Goal: Task Accomplishment & Management: Manage account settings

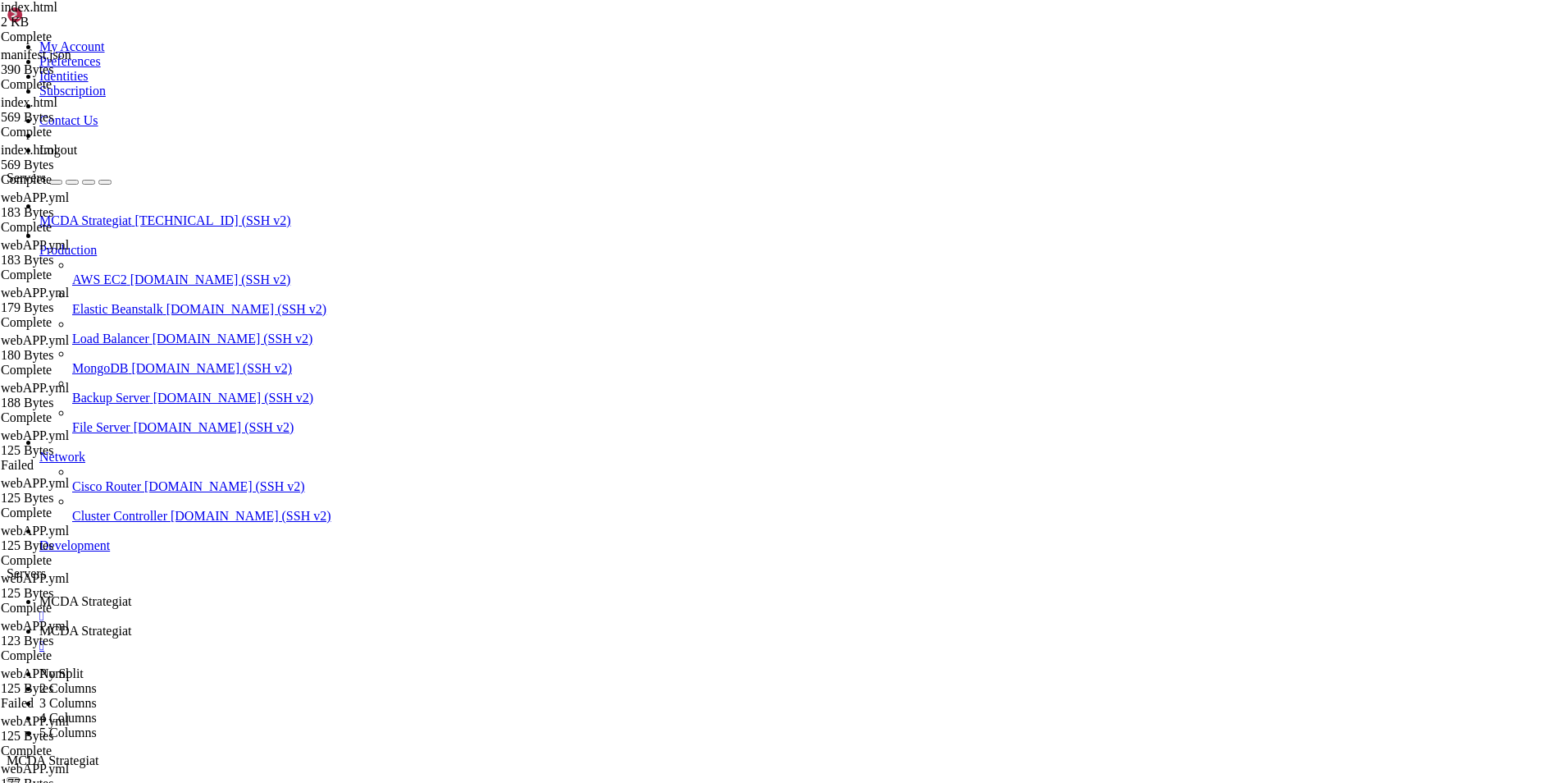
scroll to position [7, 2]
type input "/root/ft_userdata/user_data/strategies"
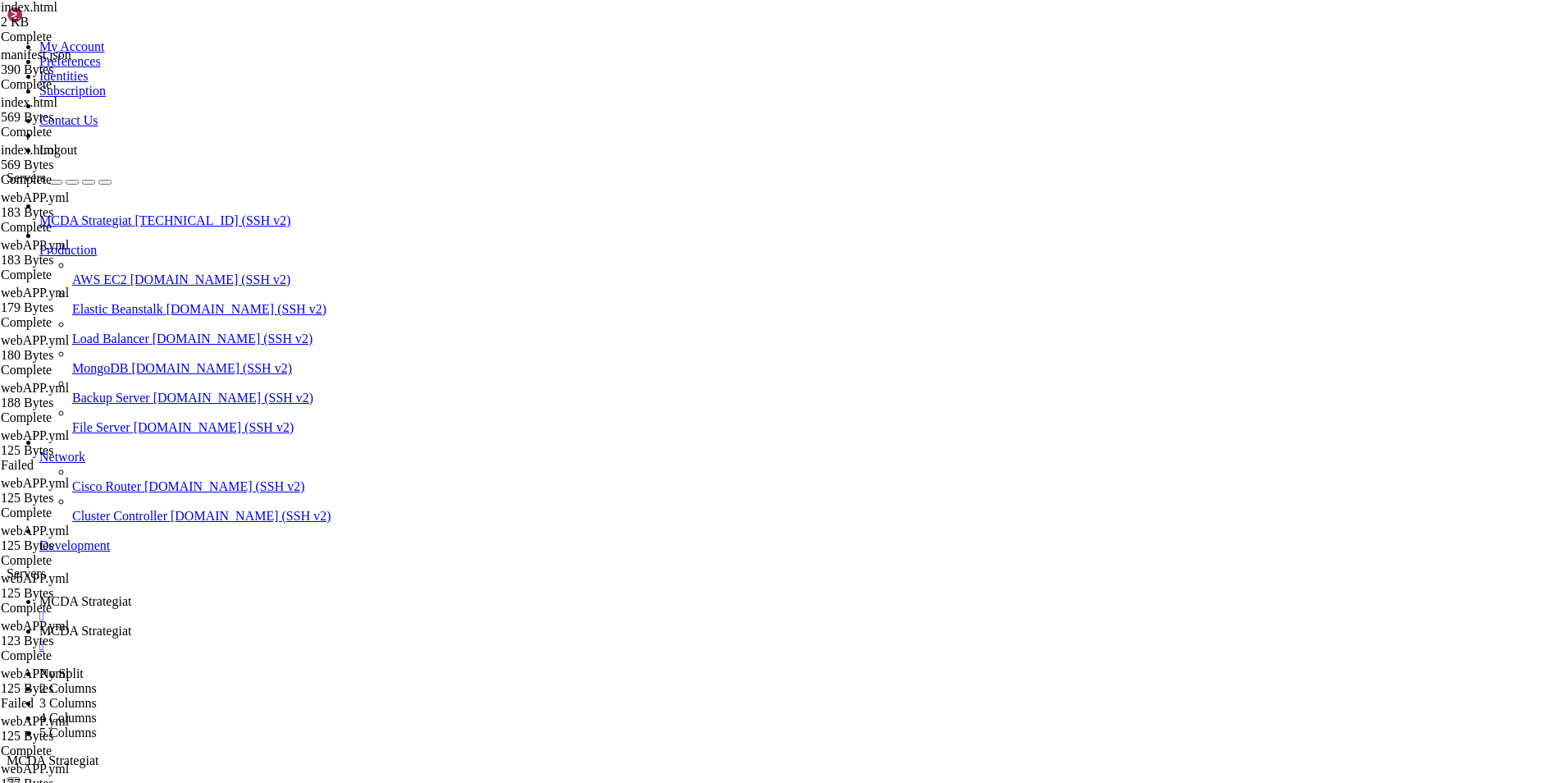
click at [132, 594] on span "MCDA Strategiat" at bounding box center [85, 601] width 92 height 14
copy div "{"detail":"Not authenticated"}root@ubuntu-4gb-hel1-1:~/ft_userdata# curl -X POS…"
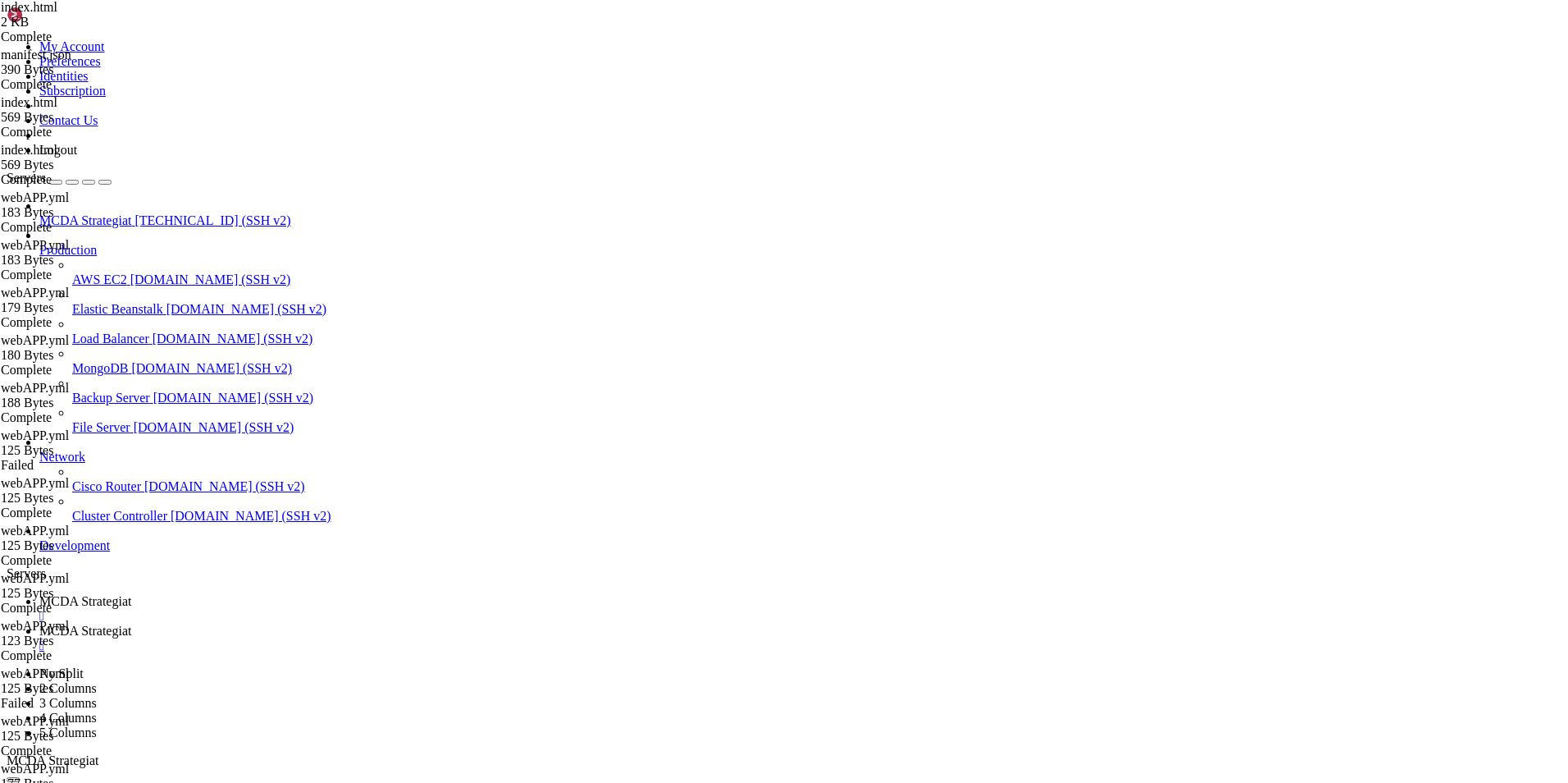
scroll to position [349655, 0]
click at [436, 624] on link "MCDA Strategiat " at bounding box center [801, 638] width 1522 height 30
click at [300, 594] on link "MCDA Strategiat " at bounding box center [801, 608] width 1522 height 30
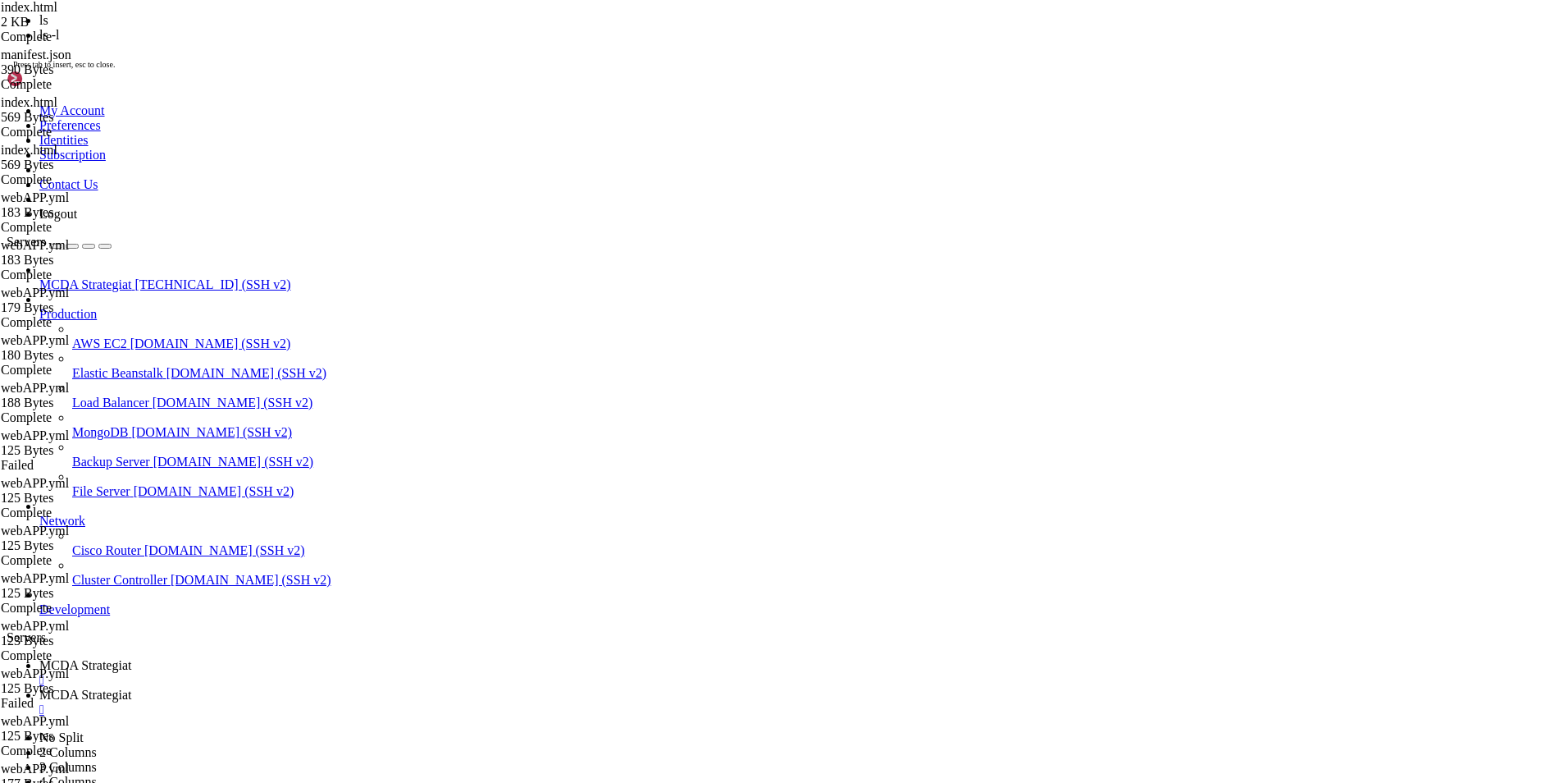
scroll to position [349700, 0]
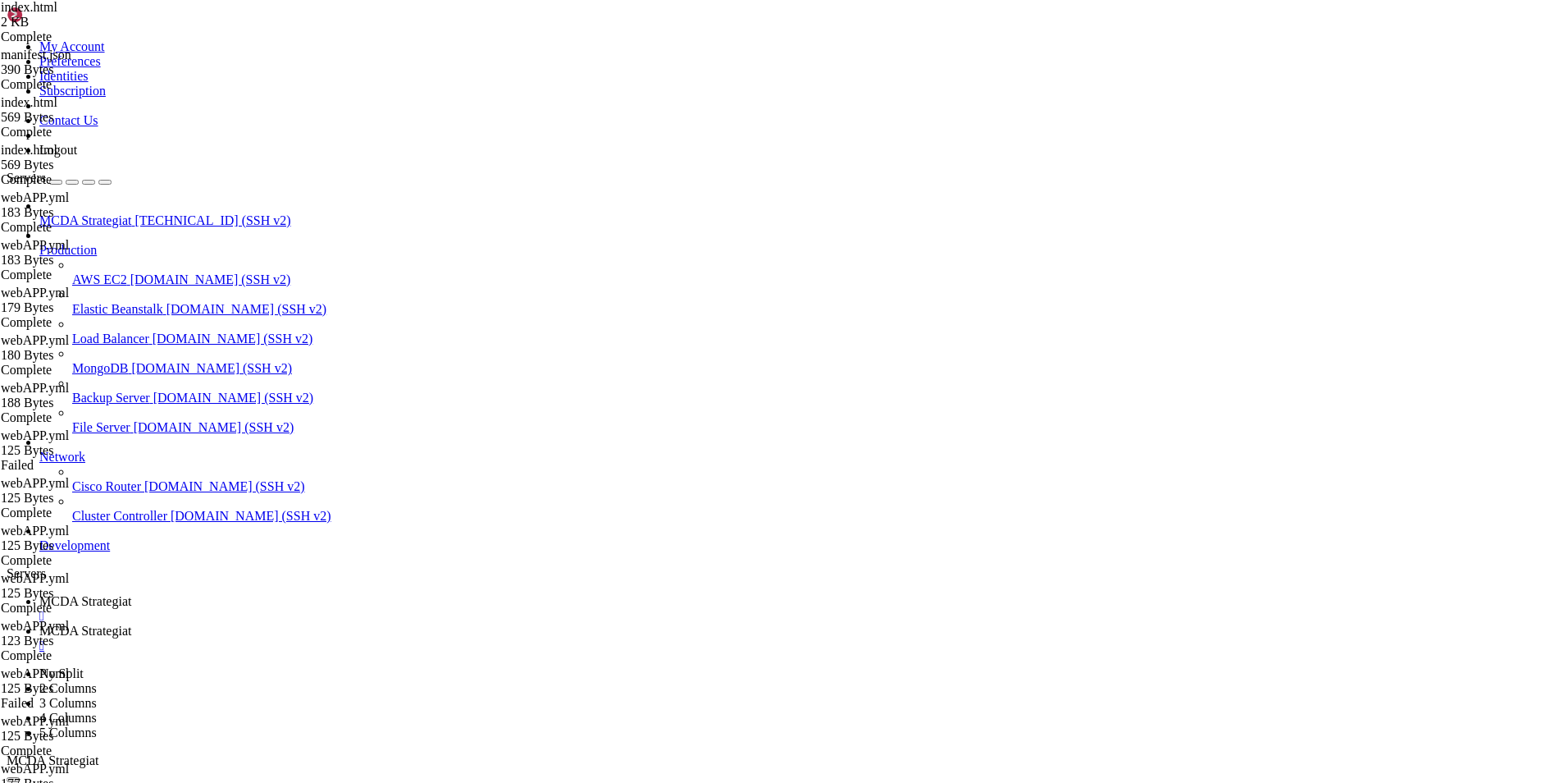
drag, startPoint x: 319, startPoint y: 1553, endPoint x: 398, endPoint y: 1545, distance: 79.4
copy x-row "config-bot3.json"
click at [425, 624] on link "MCDA Strategiat " at bounding box center [801, 638] width 1522 height 30
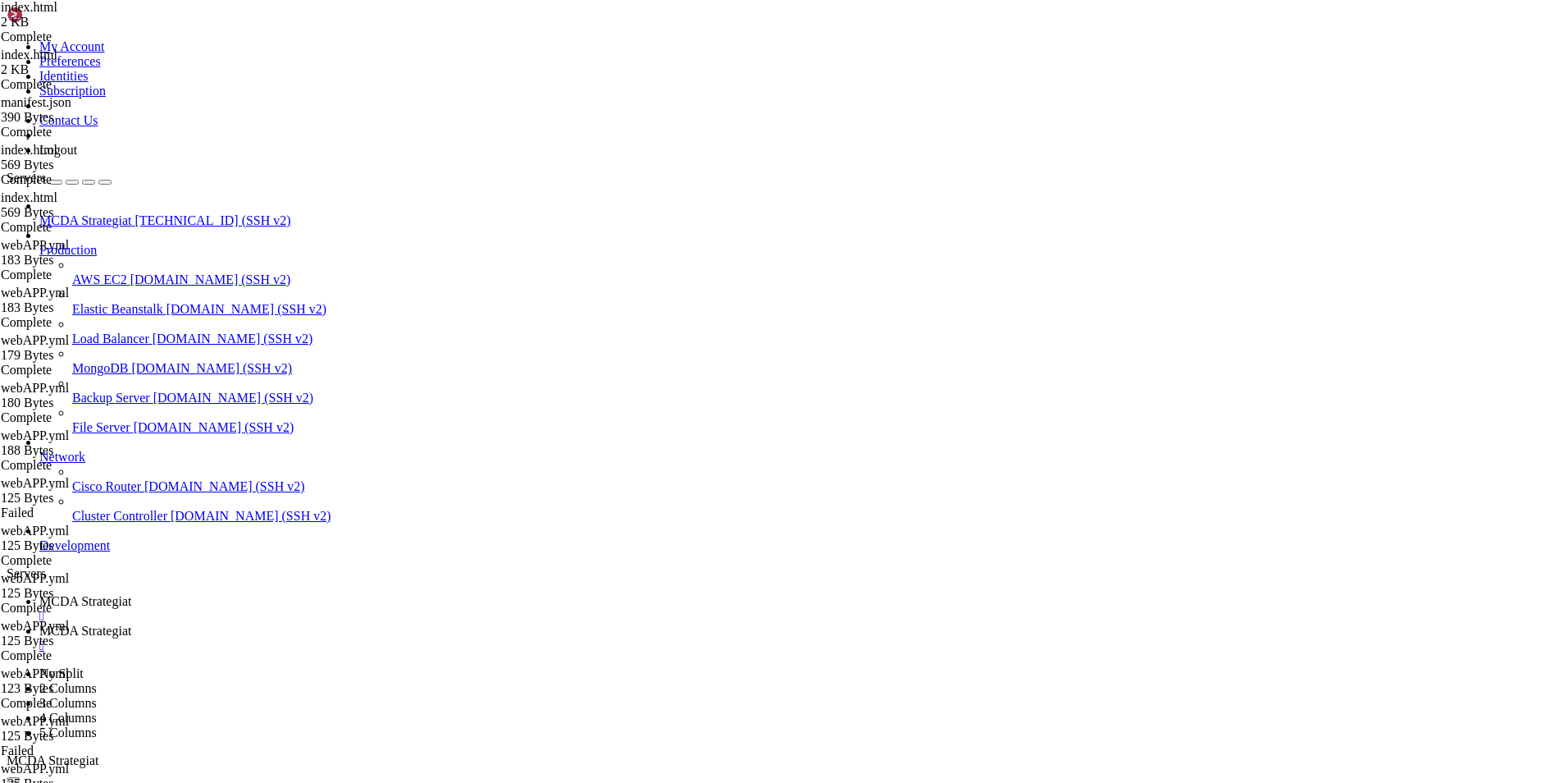
drag, startPoint x: 529, startPoint y: 374, endPoint x: 253, endPoint y: 91, distance: 395.3
drag, startPoint x: 532, startPoint y: 366, endPoint x: 241, endPoint y: 76, distance: 410.8
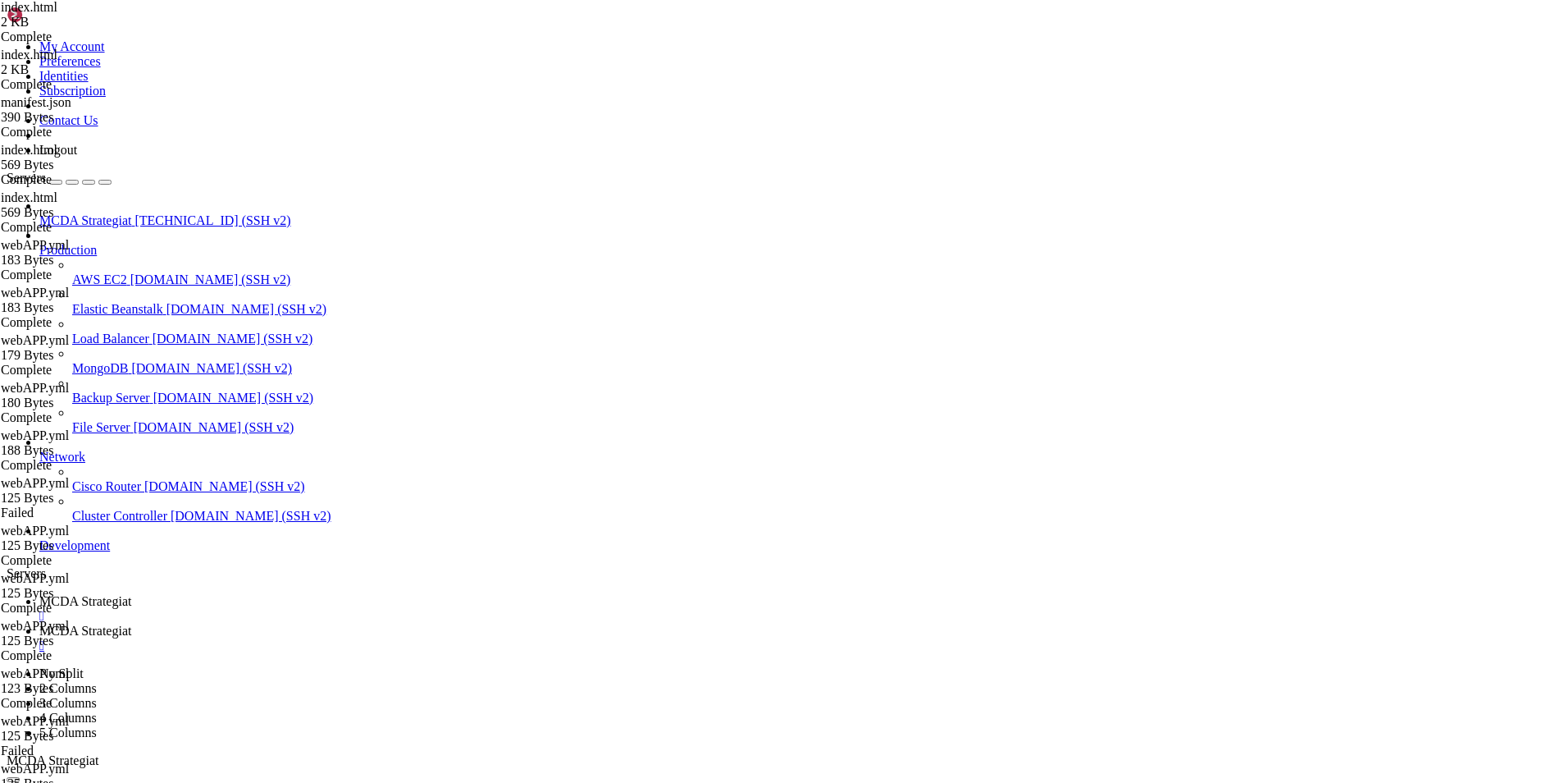
type textarea "}"
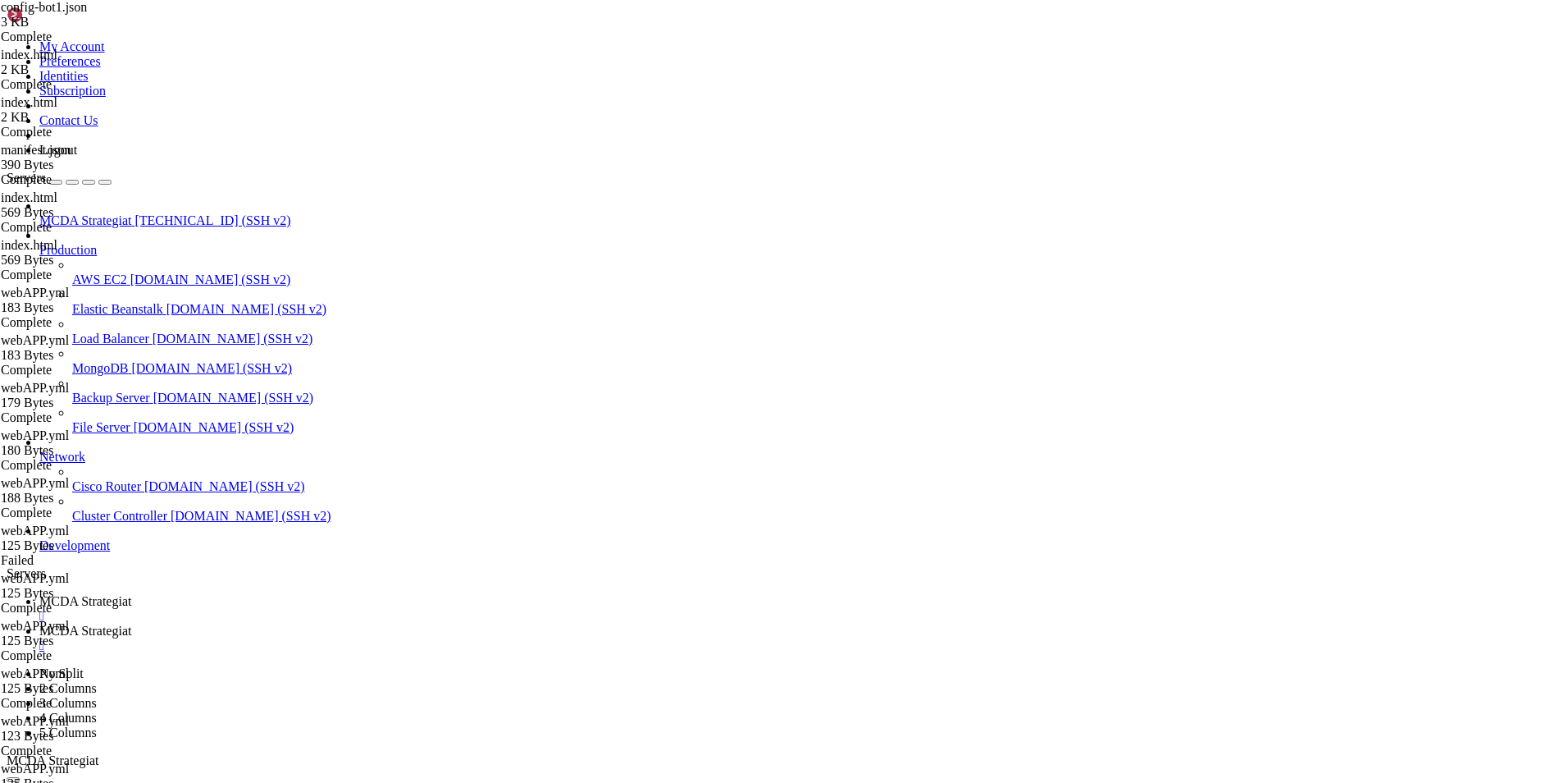
click at [132, 594] on span "MCDA Strategiat" at bounding box center [85, 601] width 92 height 14
click at [132, 624] on span "MCDA Strategiat" at bounding box center [85, 631] width 92 height 14
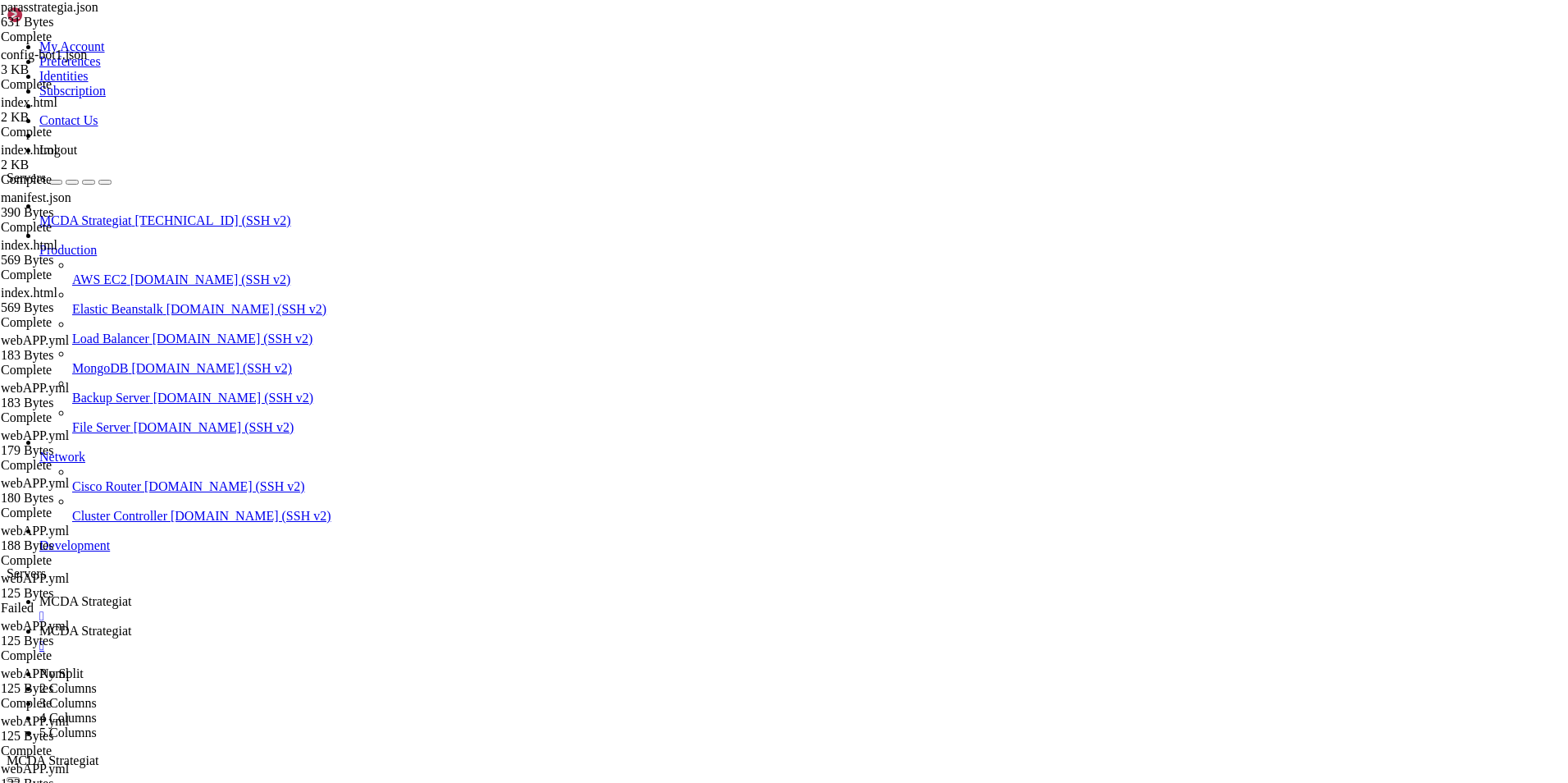
type input "/root/ft_userdata/user_data"
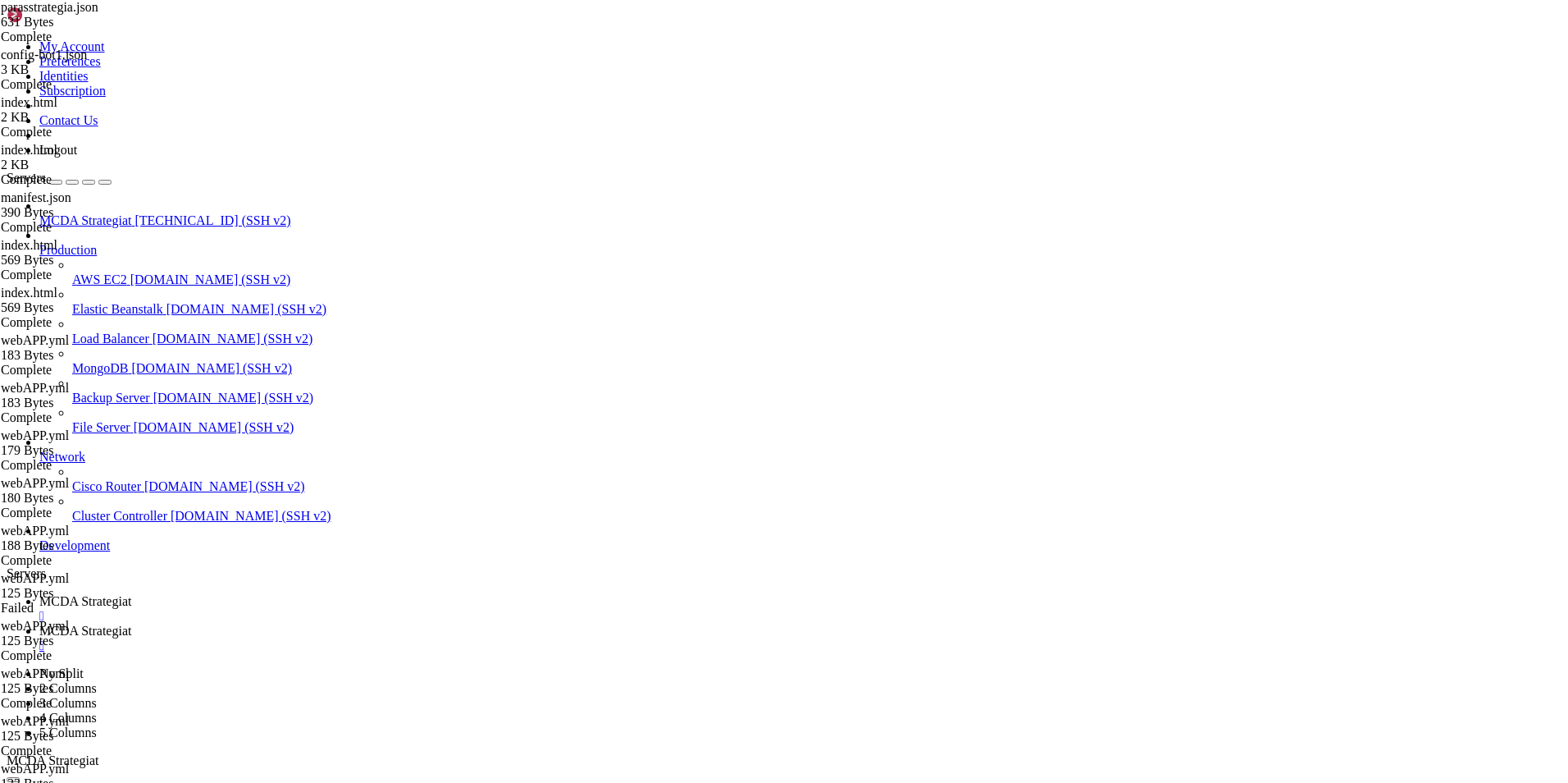
drag, startPoint x: 346, startPoint y: 753, endPoint x: 240, endPoint y: 77, distance: 684.3
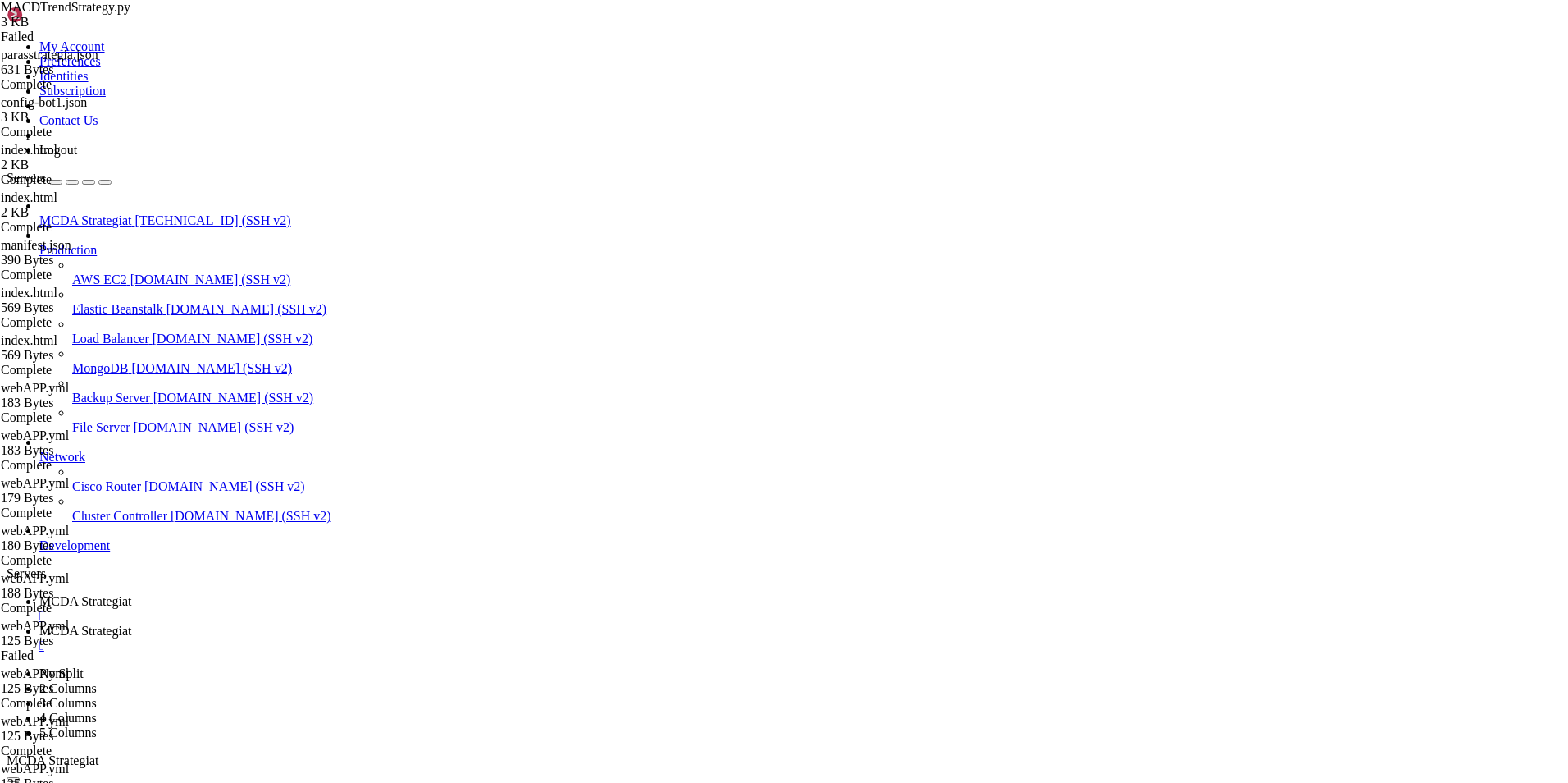
type textarea "{ "$schema": "[URL][DOMAIN_NAME]","
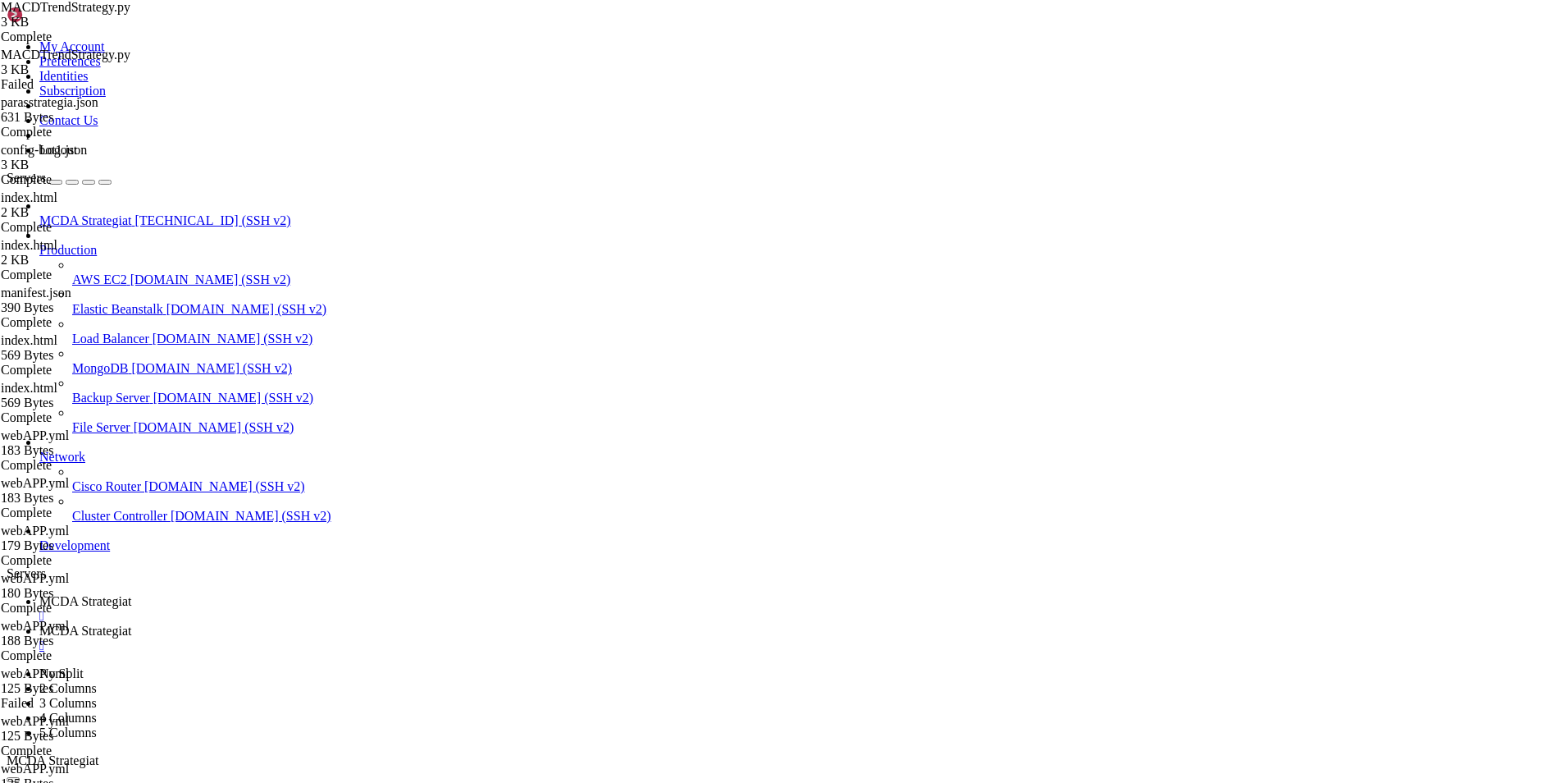
scroll to position [0, 1]
type textarea ""freqai": {"
type textarea ""enabled": true,"
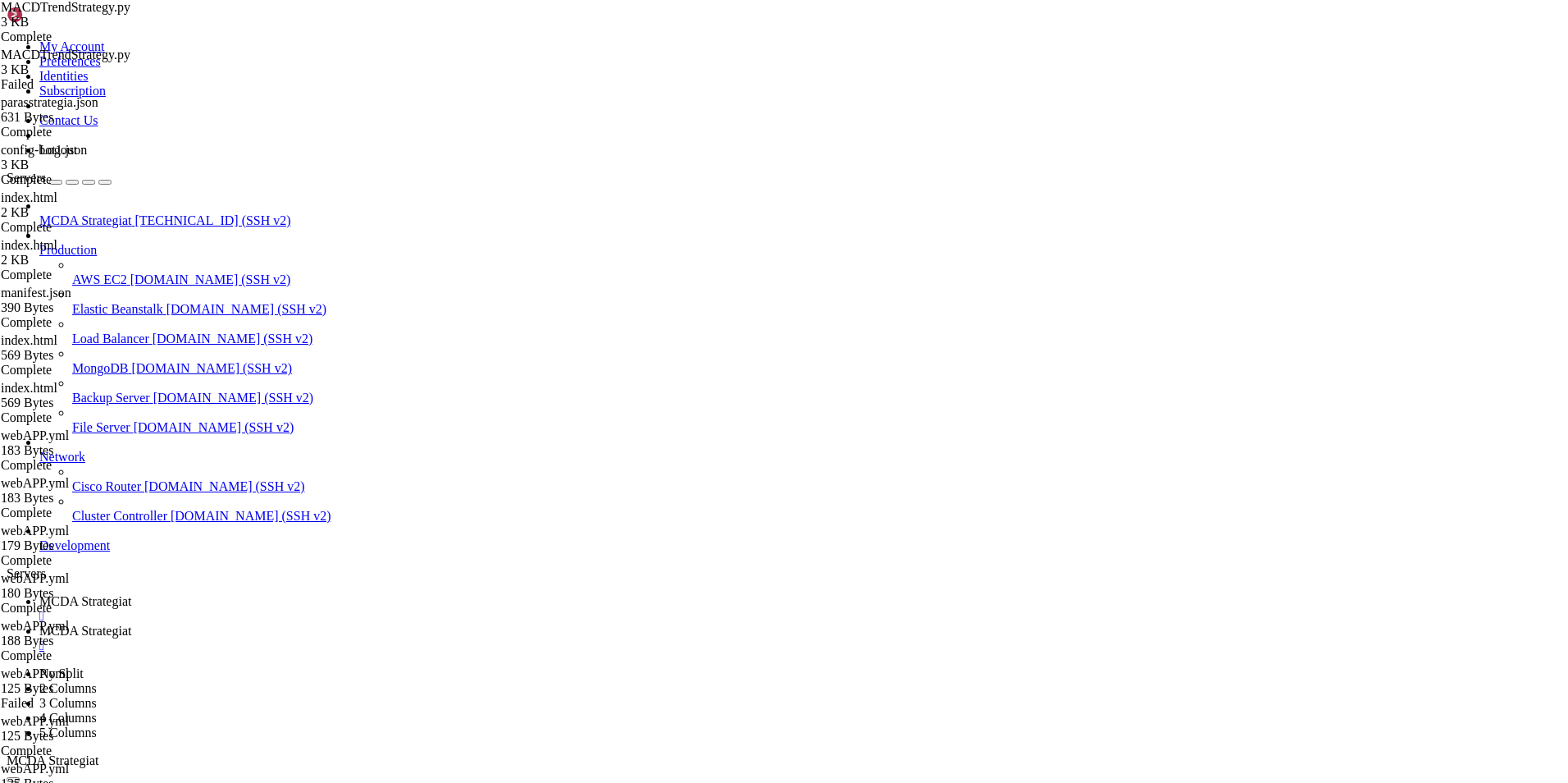
type textarea ""source": "close","
type textarea ""timeframe": "1h","
type textarea ""freqaimodel": "XGBoostRegressor","
type textarea ""window_size": 100,"
type textarea ""feature_parameters": {"
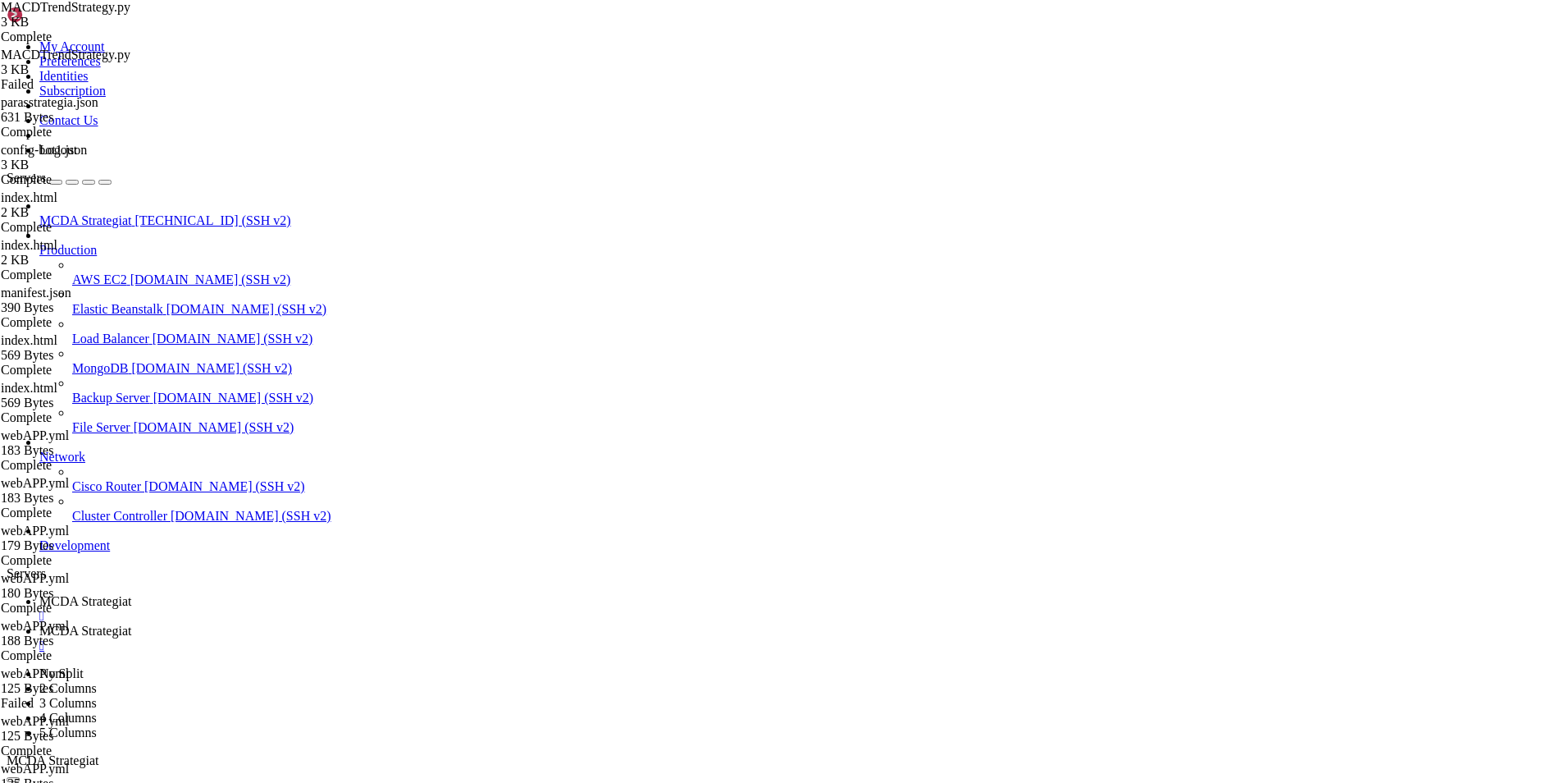
scroll to position [821, 0]
type textarea ""window_size": 100,"
type textarea ""freqaimodel": "XGBoostRegressor","
type textarea ""timeframe": "1h","
type textarea ""source": "close","
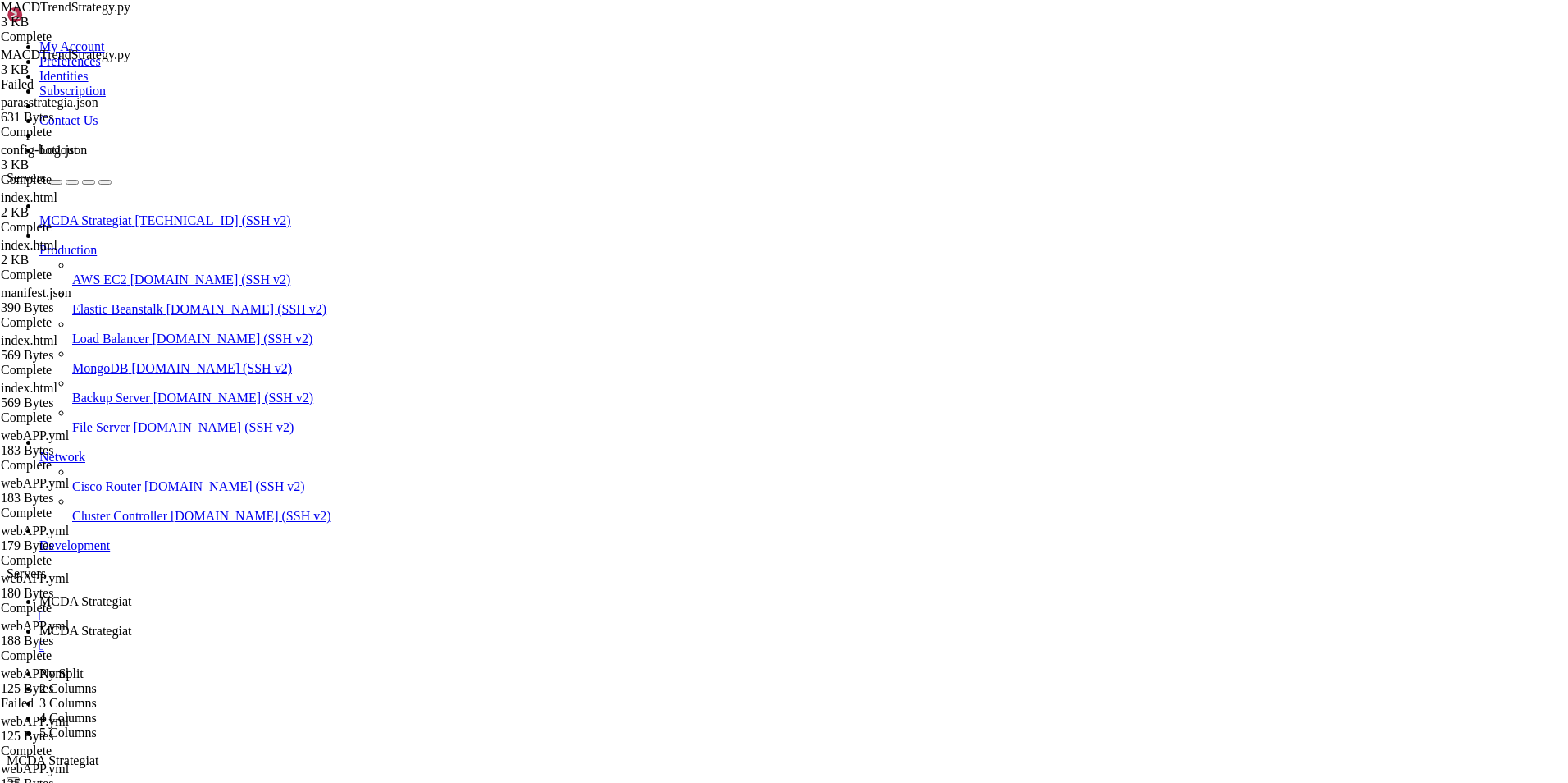
type textarea ""enabled": true,"
type textarea ""freqai": {"
drag, startPoint x: 294, startPoint y: 495, endPoint x: 252, endPoint y: 118, distance: 379.3
type textarea ""freqai": { "enabled": false,"
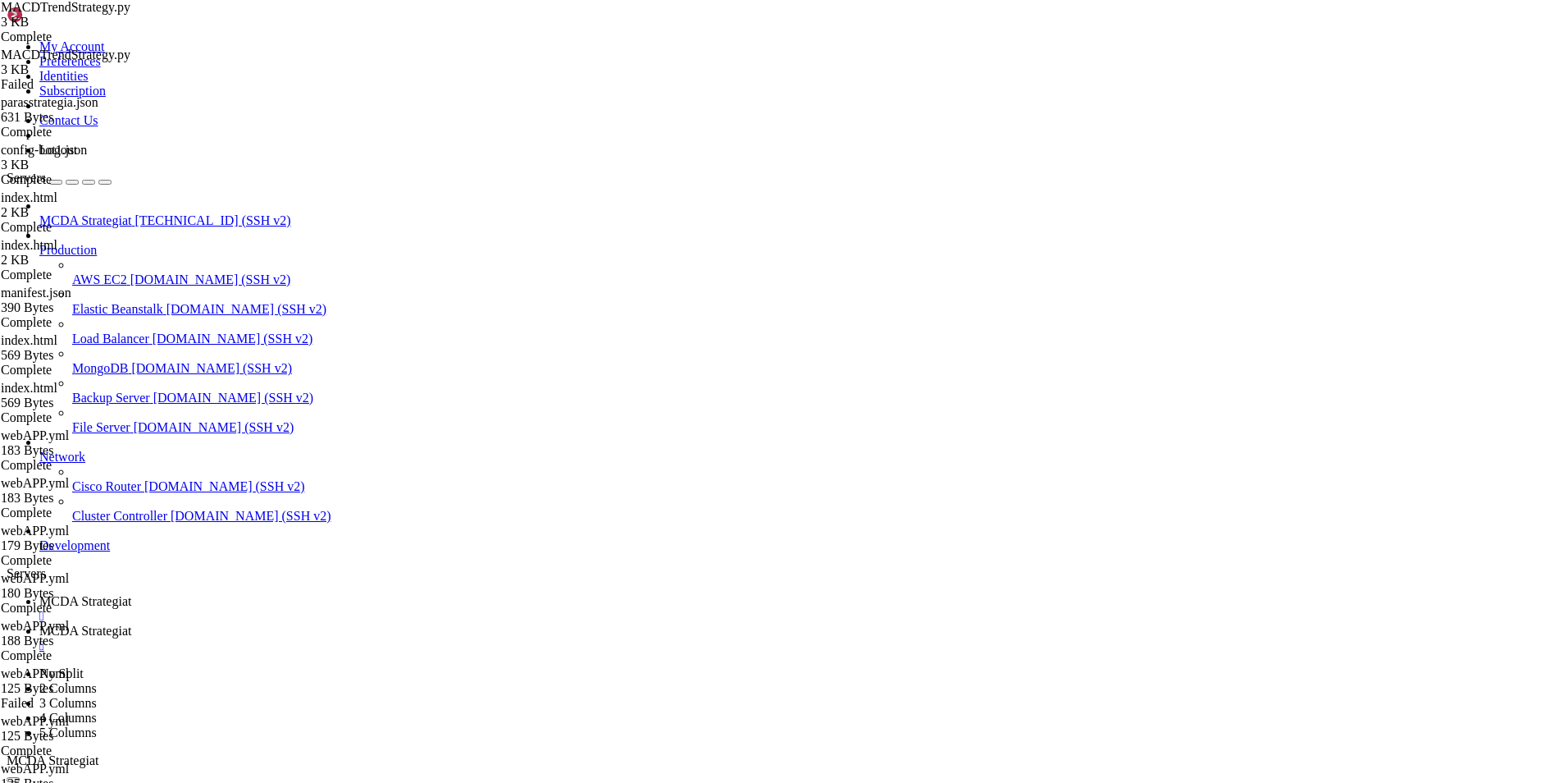
scroll to position [653, 0]
click at [132, 594] on span "MCDA Strategiat" at bounding box center [85, 601] width 92 height 14
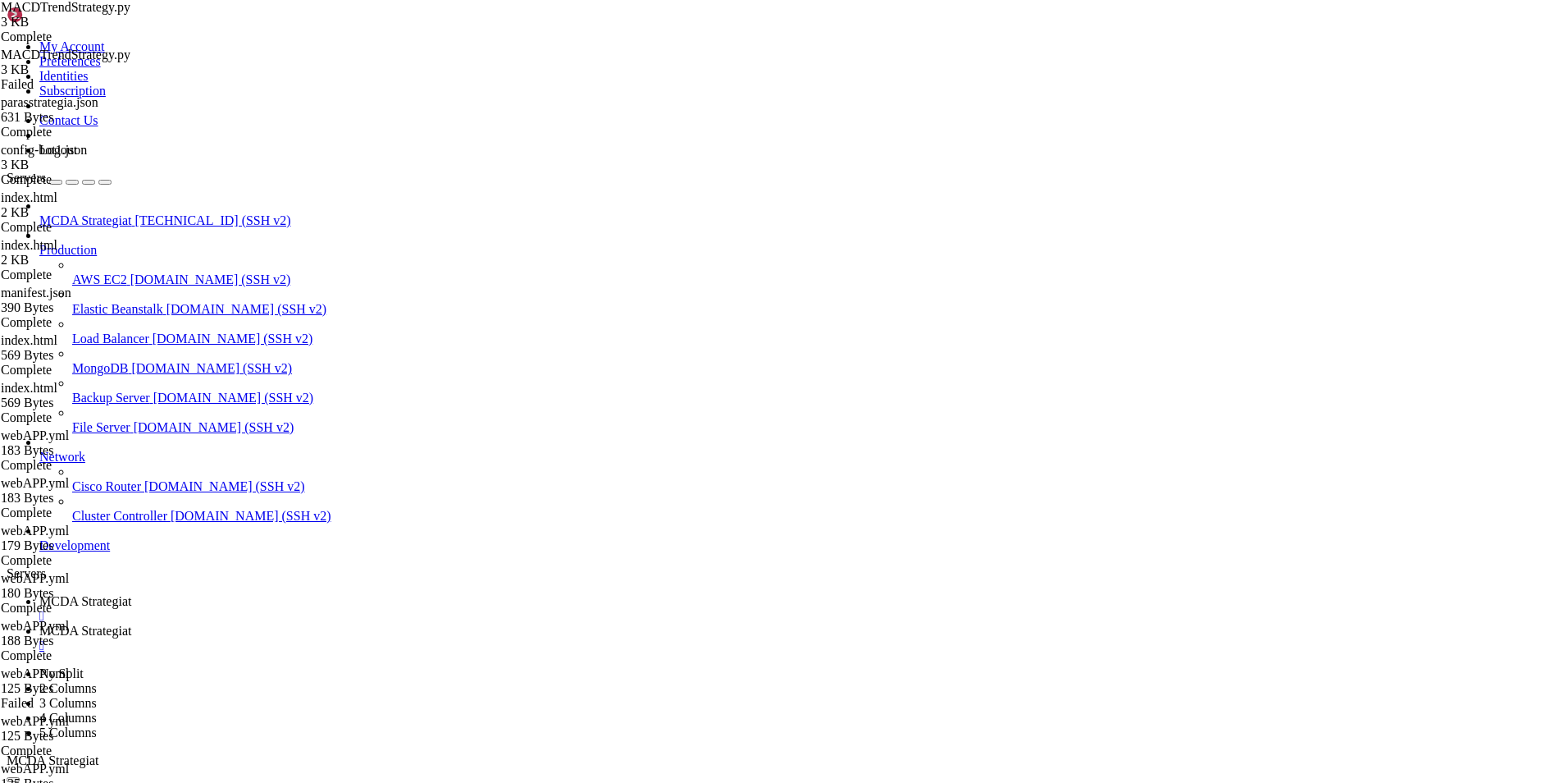
scroll to position [349730, 0]
click at [132, 624] on span "MCDA Strategiat" at bounding box center [85, 631] width 92 height 14
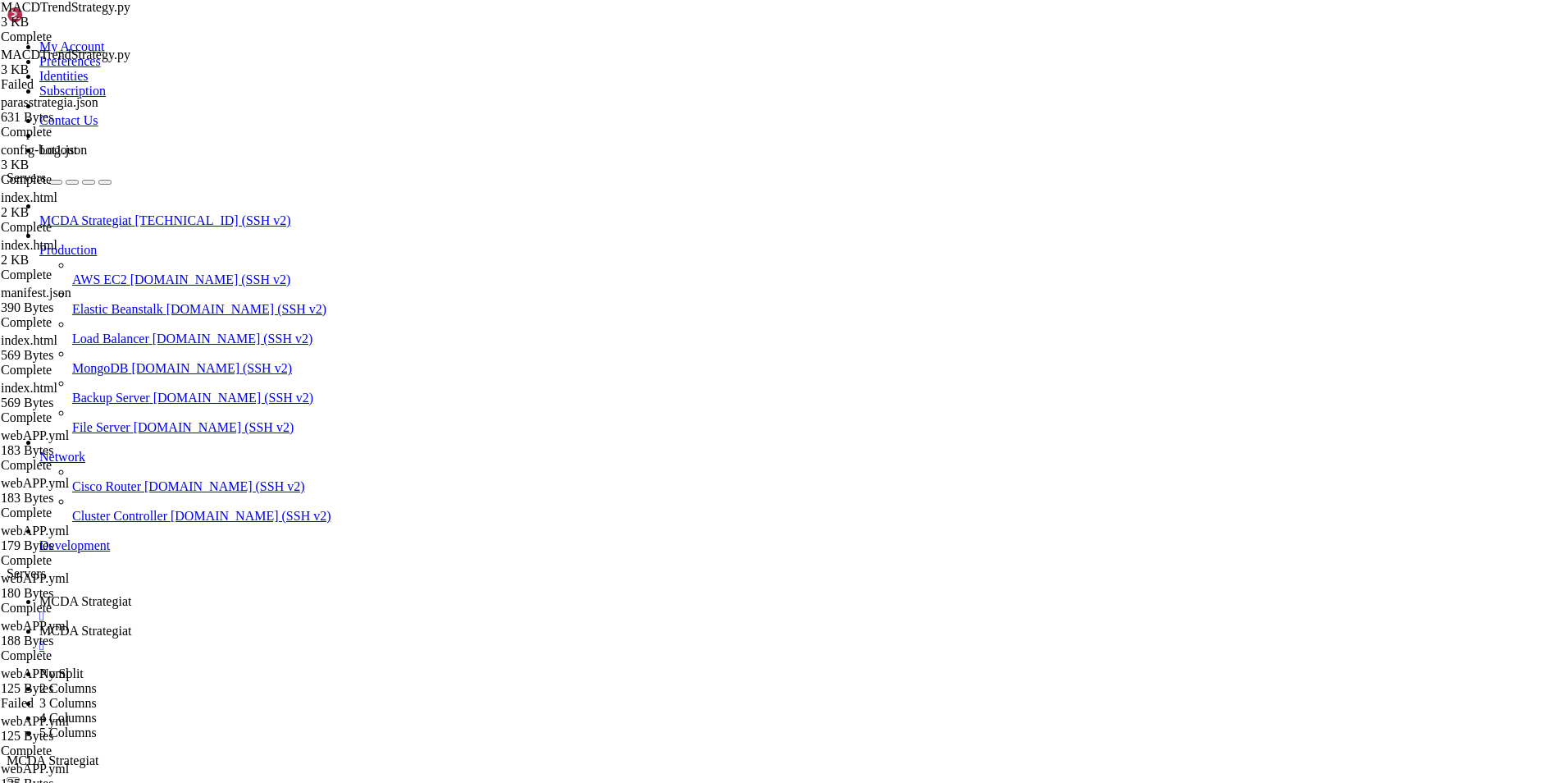
type input "/root/ft_userdata"
drag, startPoint x: 258, startPoint y: 237, endPoint x: 466, endPoint y: 346, distance: 234.8
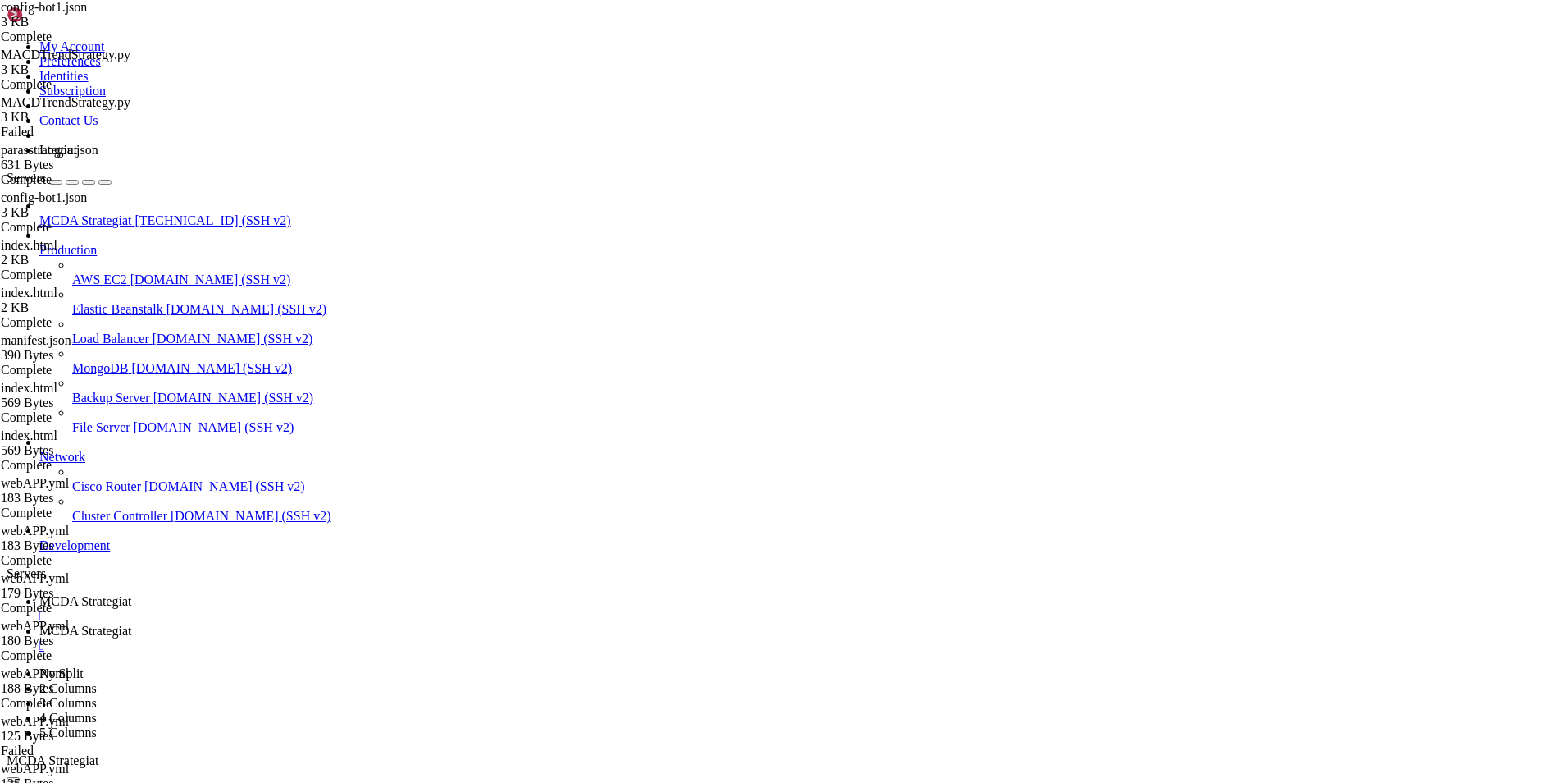
type textarea "- "82:8082" # Freqtrade UI"
paste textarea "- "82:8082" # Freqtrade UI"
type textarea "--strategy"
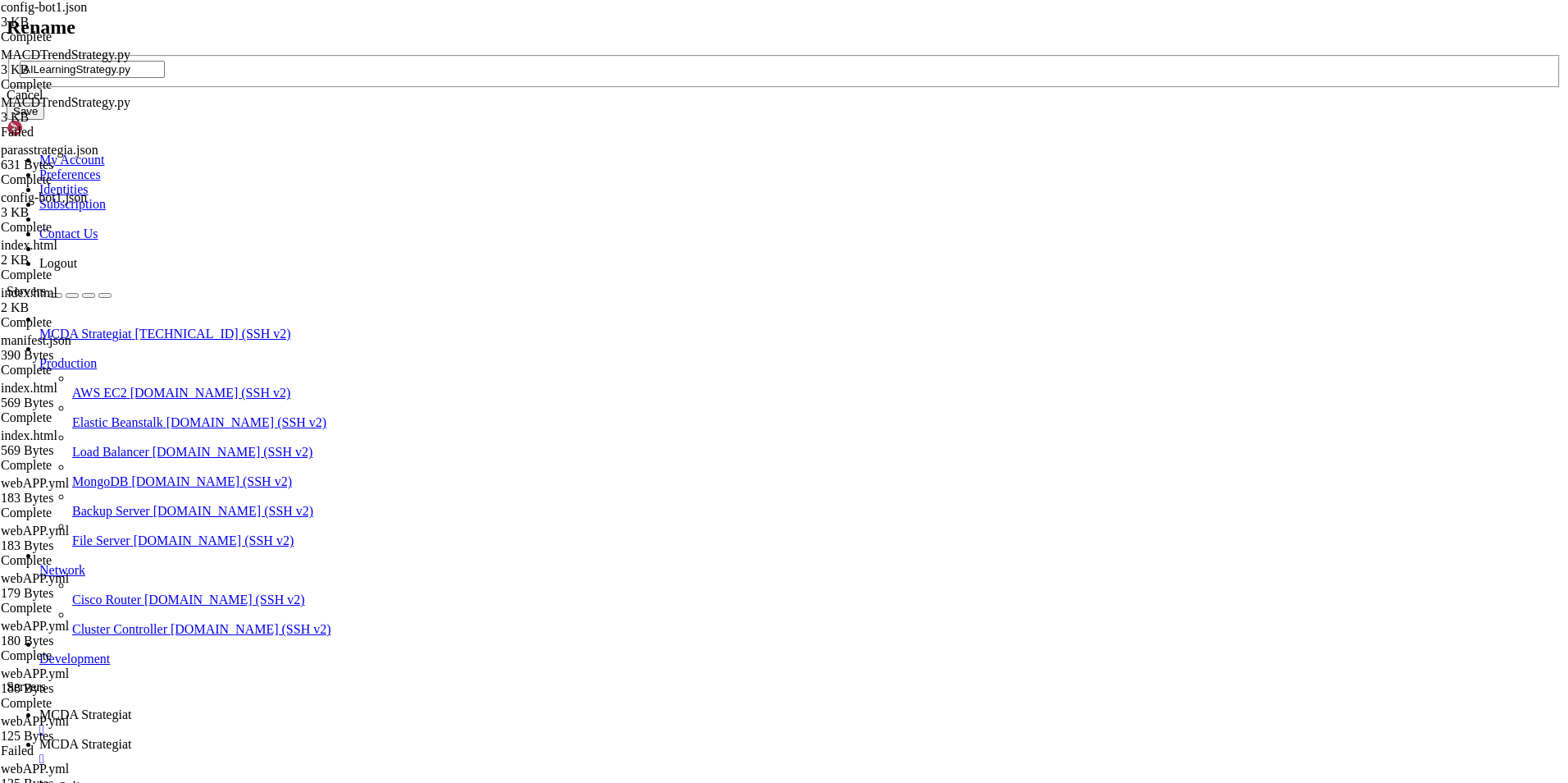
click at [165, 78] on input "AILearningStrategy.py" at bounding box center [92, 69] width 145 height 17
drag, startPoint x: 747, startPoint y: 388, endPoint x: 635, endPoint y: 385, distance: 112.0
click at [635, 78] on div "AILearningStrategy.py" at bounding box center [784, 69] width 1529 height 17
click at [840, 102] on div "Cancel" at bounding box center [784, 95] width 1555 height 14
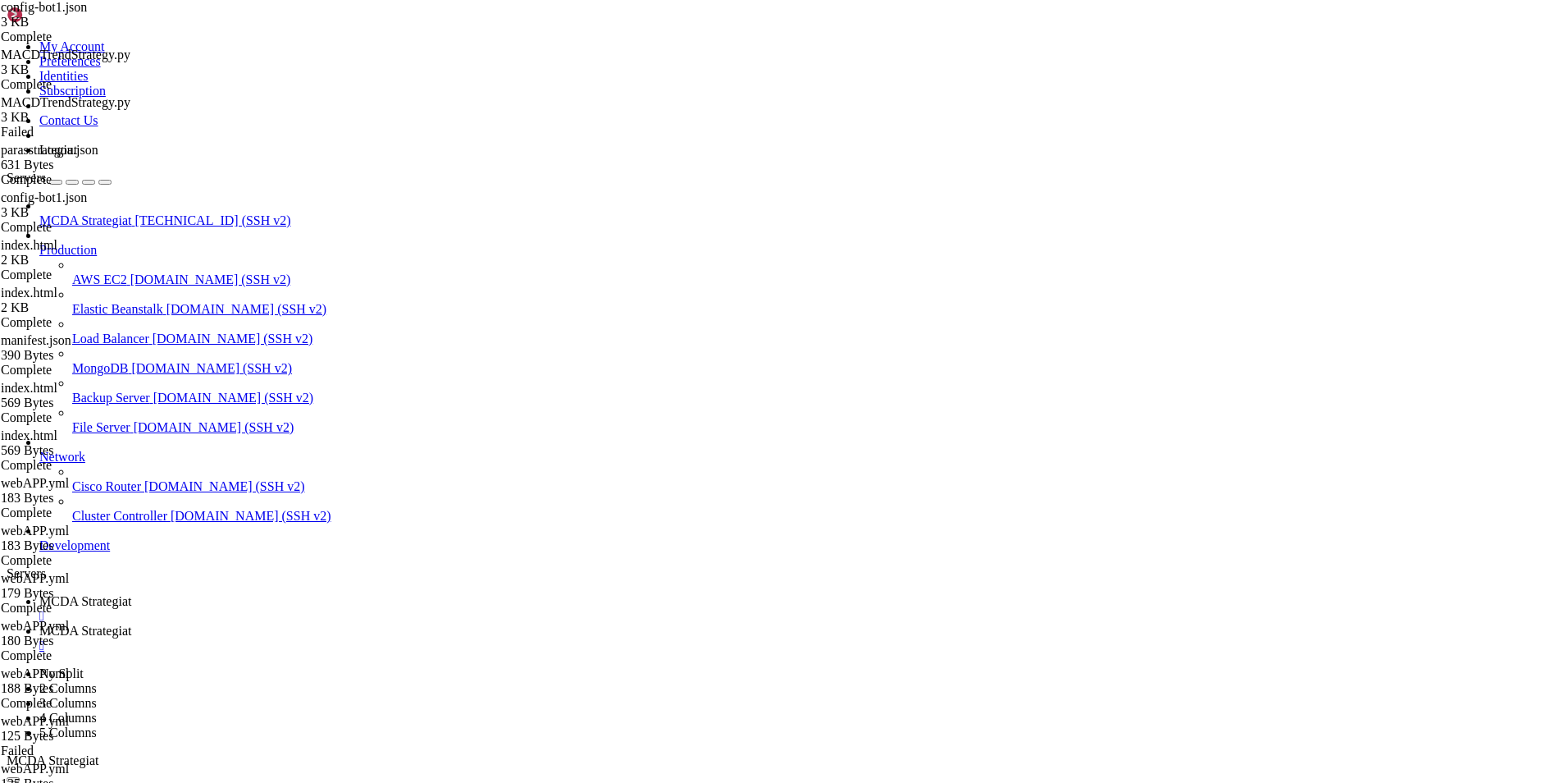
type input "/root/ft_userdata"
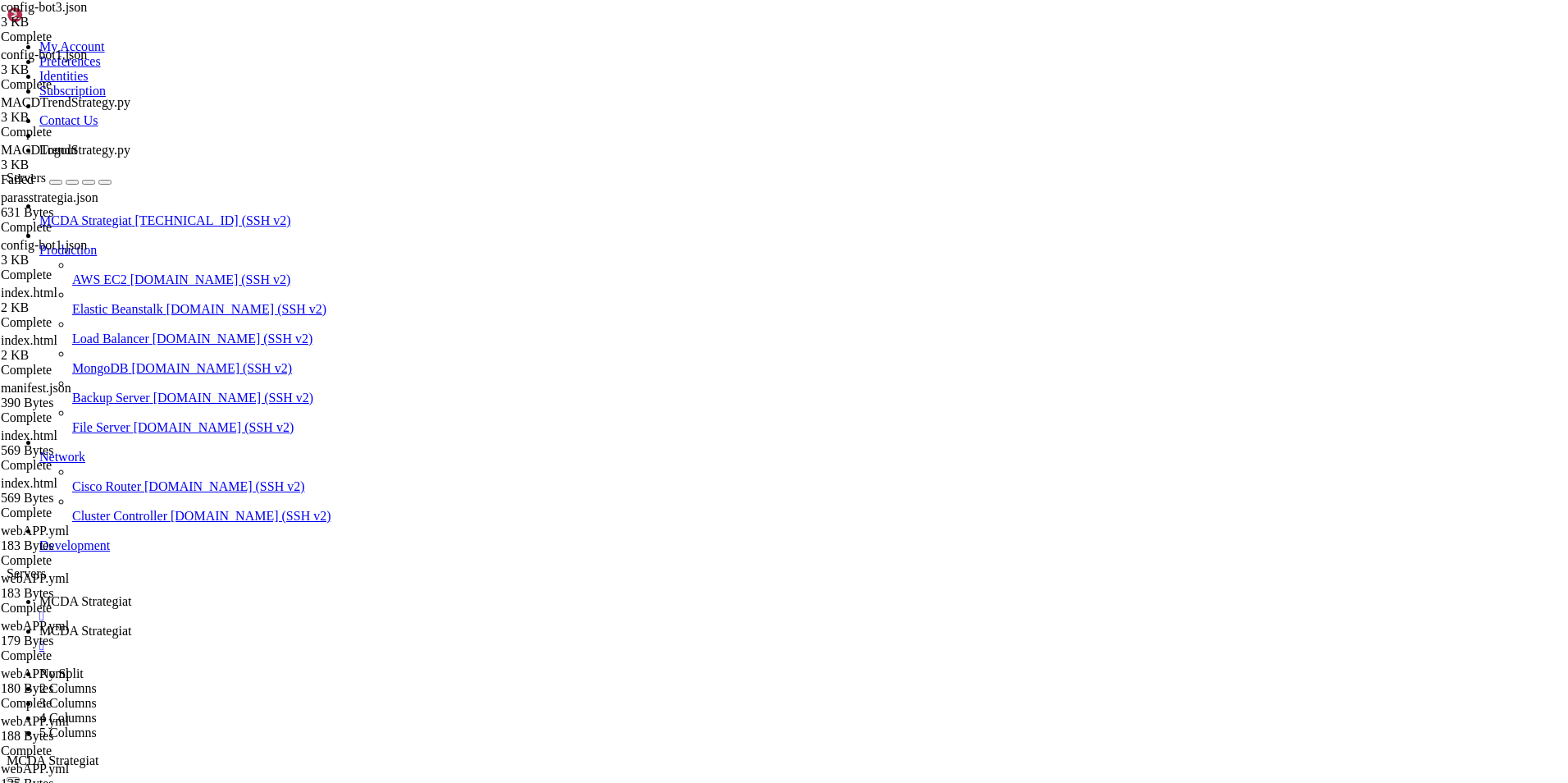
scroll to position [0, 7]
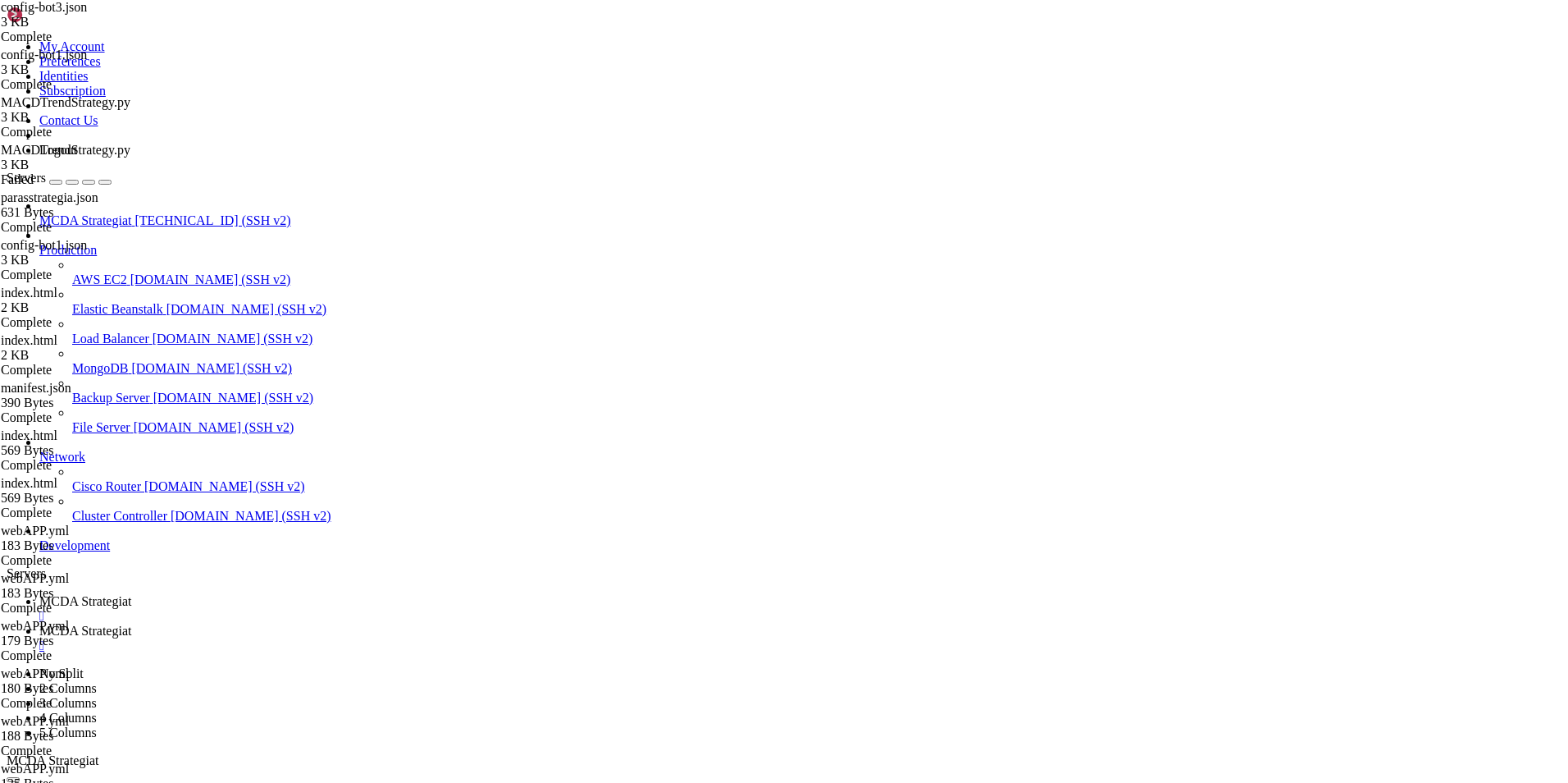
scroll to position [0, 4]
type textarea "restart: unless-stopped"
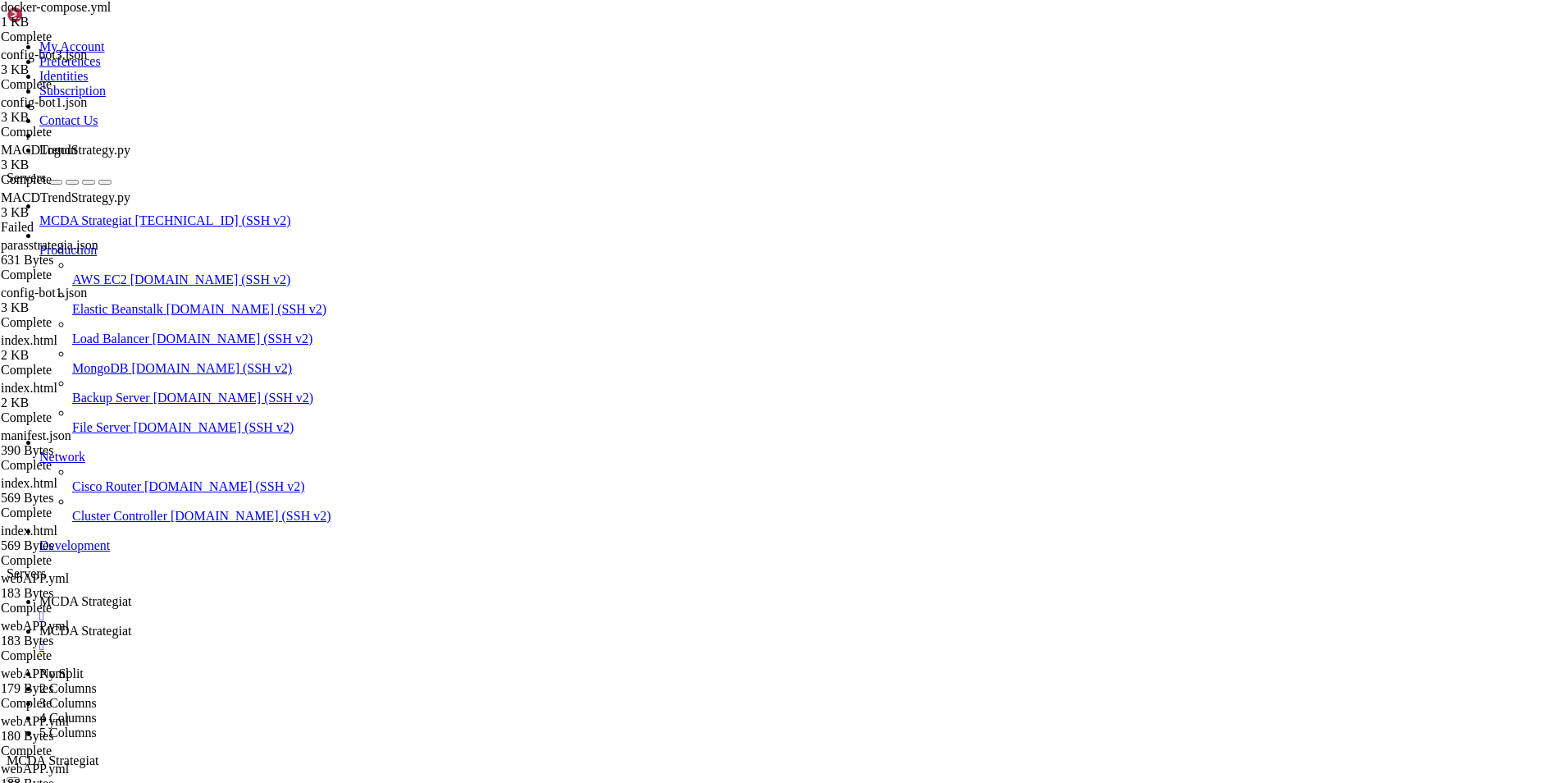
type textarea "--config /freqtrade/user_data/config-bot3.json"
click at [132, 594] on span "MCDA Strategiat" at bounding box center [85, 601] width 92 height 14
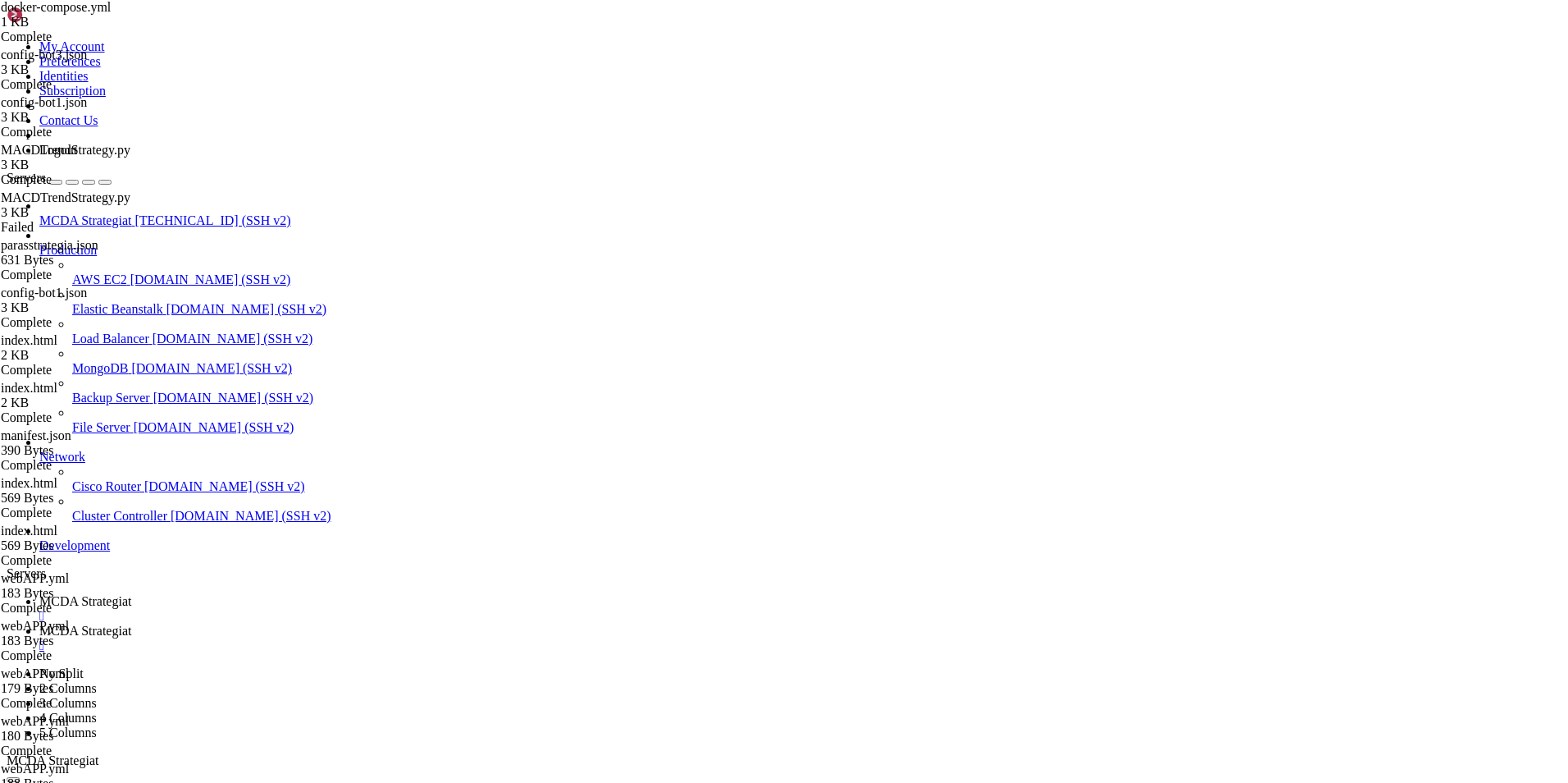
click at [132, 624] on span "MCDA Strategiat" at bounding box center [85, 631] width 92 height 14
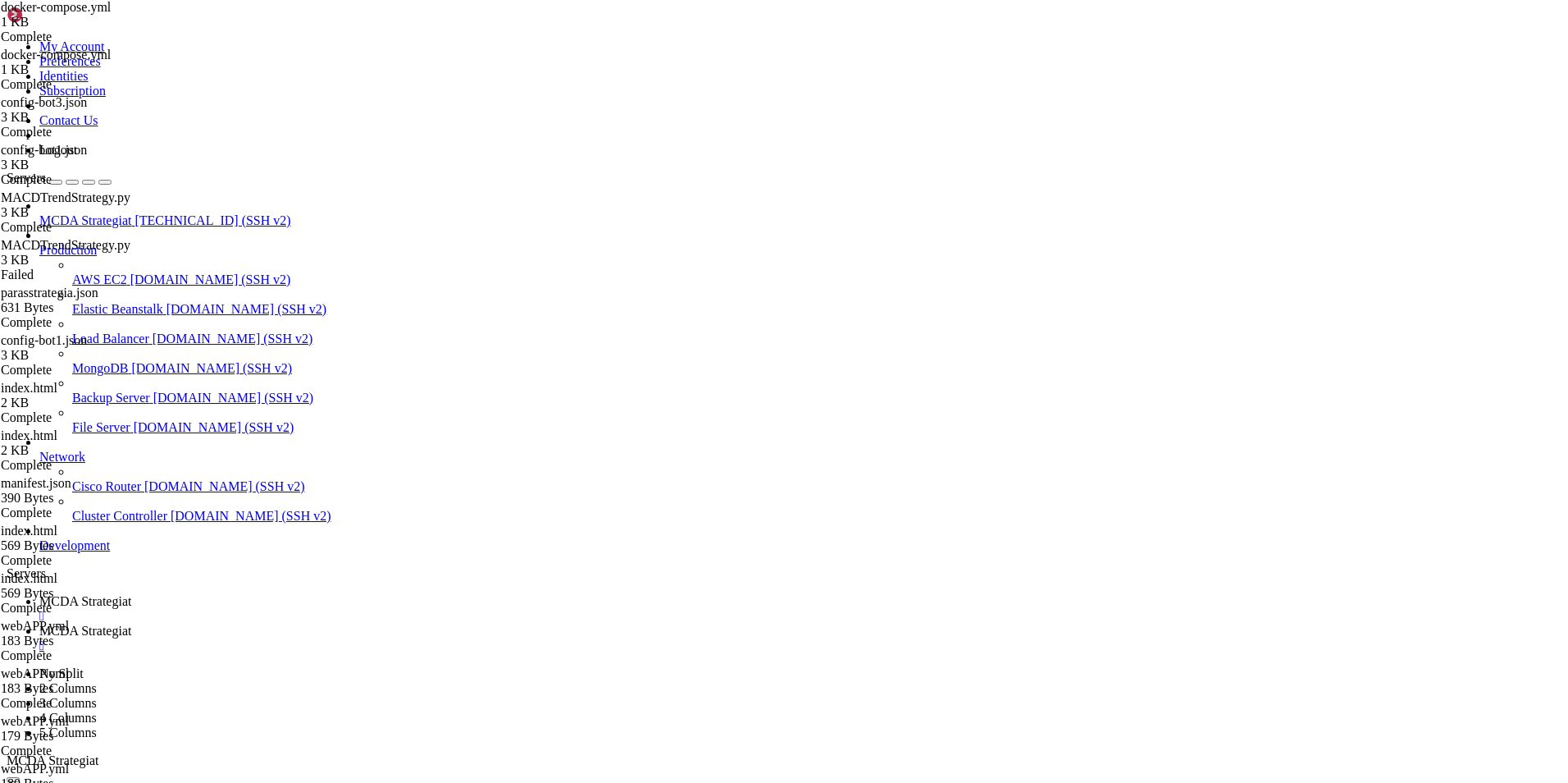
click at [236, 594] on link "MCDA Strategiat " at bounding box center [801, 608] width 1522 height 30
drag, startPoint x: 363, startPoint y: 1581, endPoint x: 15, endPoint y: 1405, distance: 390.0
copy div "lore@ipsumd-8si-ame8-5:~/co_adipisci/elit_sedd# eiusmo te INCIDIDUN UT LABOR ET…"
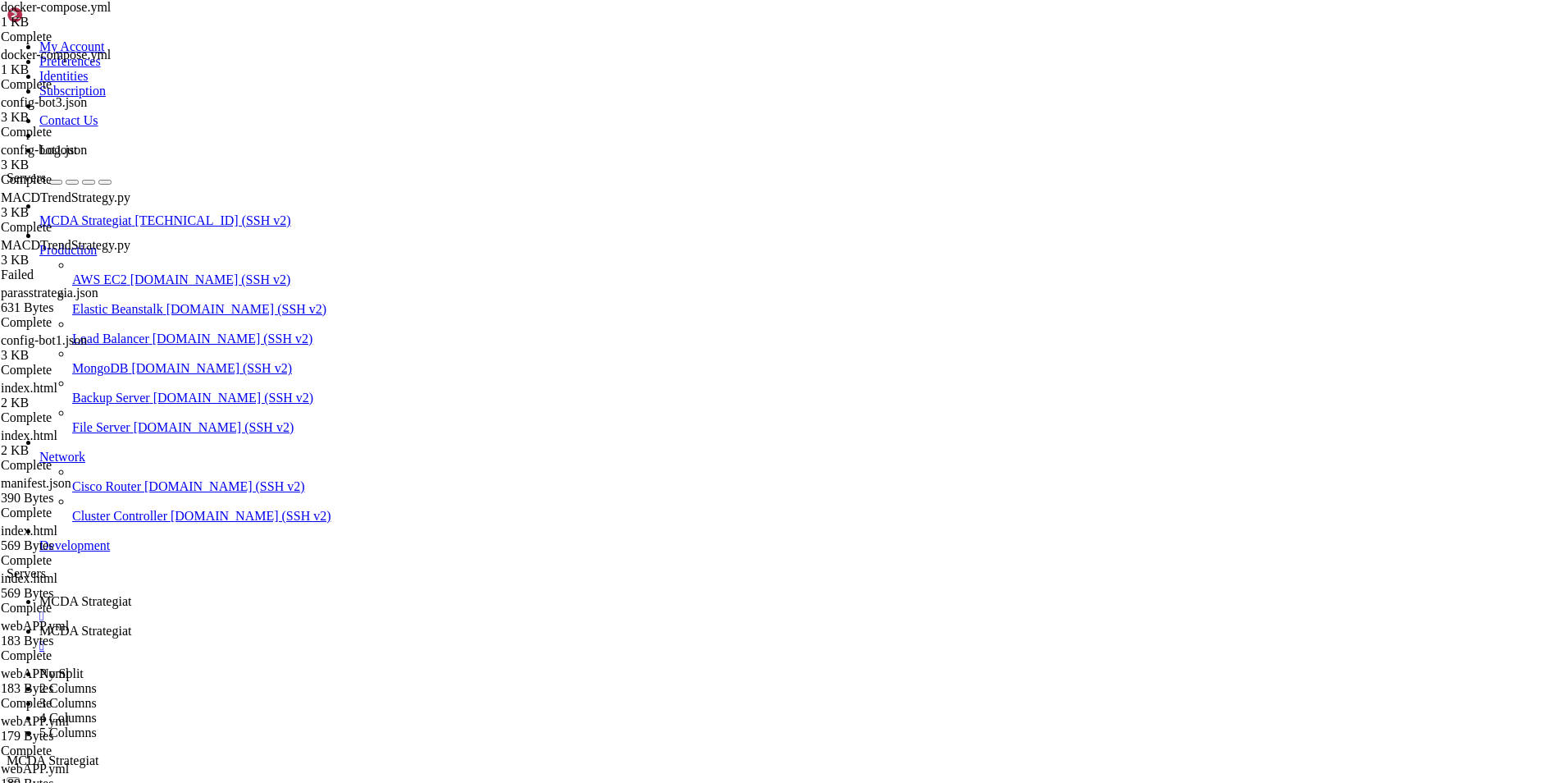
scroll to position [350453, 0]
click at [132, 624] on span "MCDA Strategiat" at bounding box center [85, 631] width 92 height 14
drag, startPoint x: 414, startPoint y: 375, endPoint x: 444, endPoint y: 379, distance: 30.3
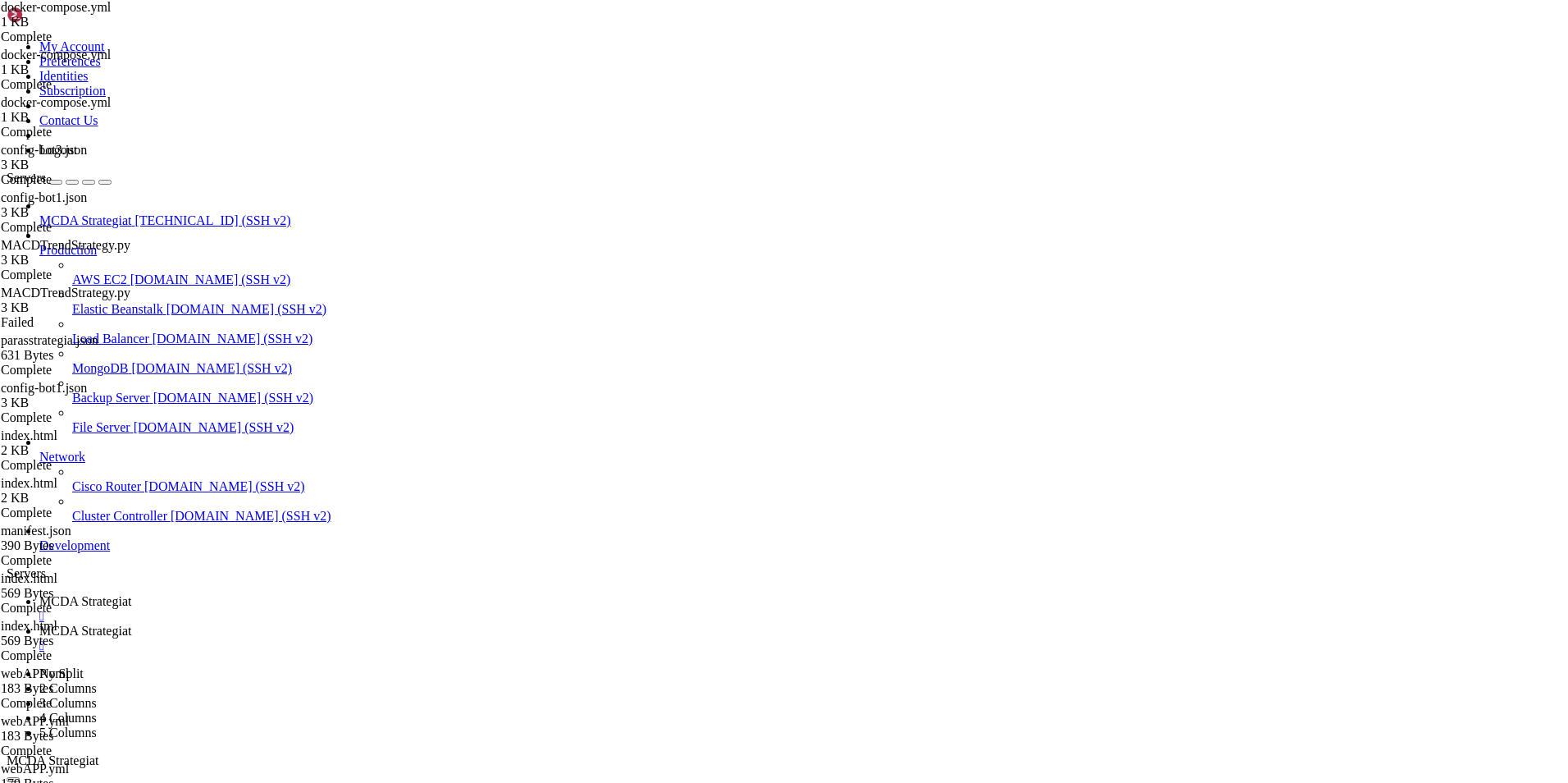
paste textarea "stable_freqai"
type textarea "image: freqtradeorg/freqtrade:stable_freqai"
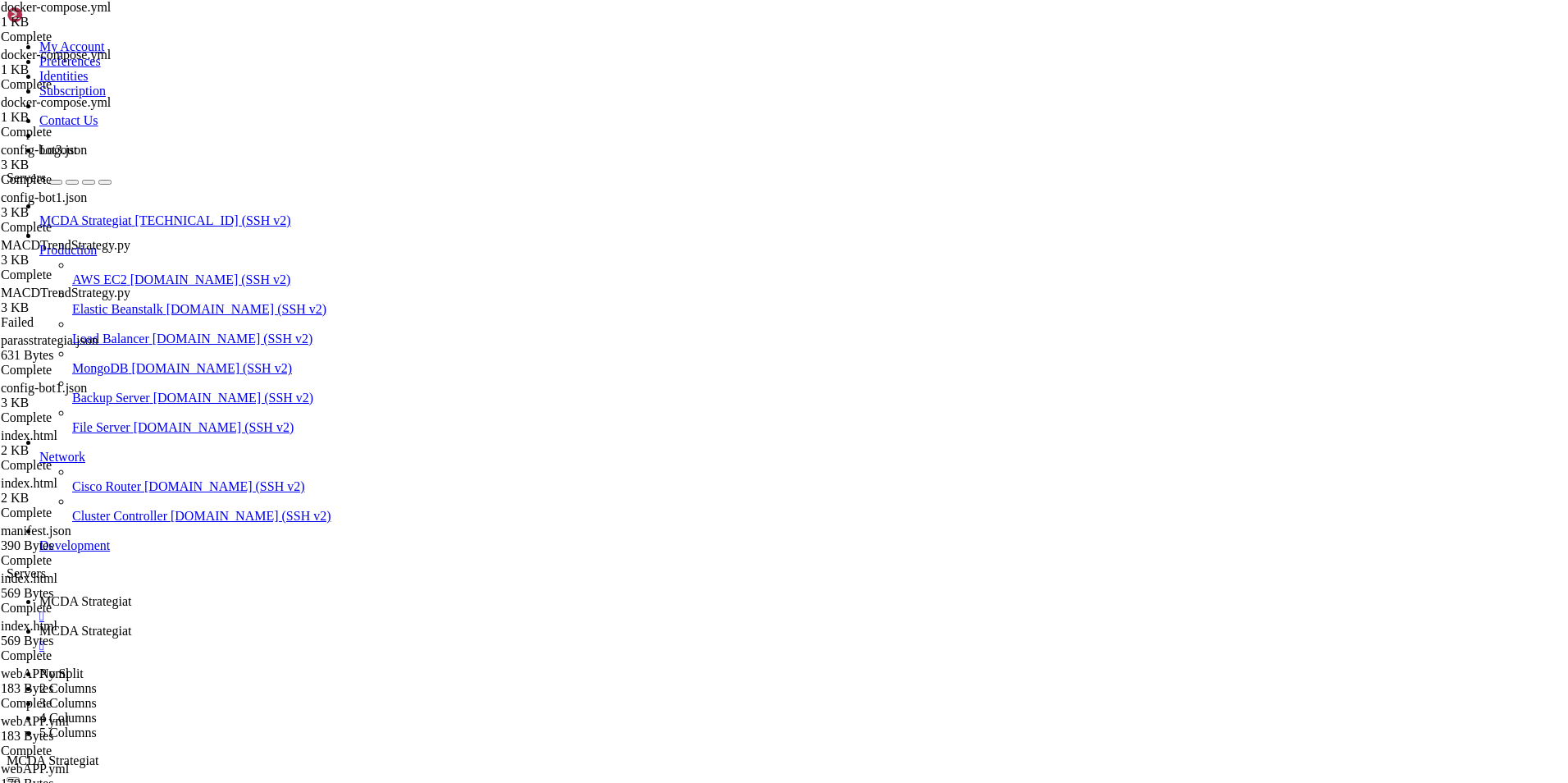
click at [132, 594] on span "MCDA Strategiat" at bounding box center [85, 601] width 92 height 14
click at [39, 624] on icon at bounding box center [39, 631] width 0 height 14
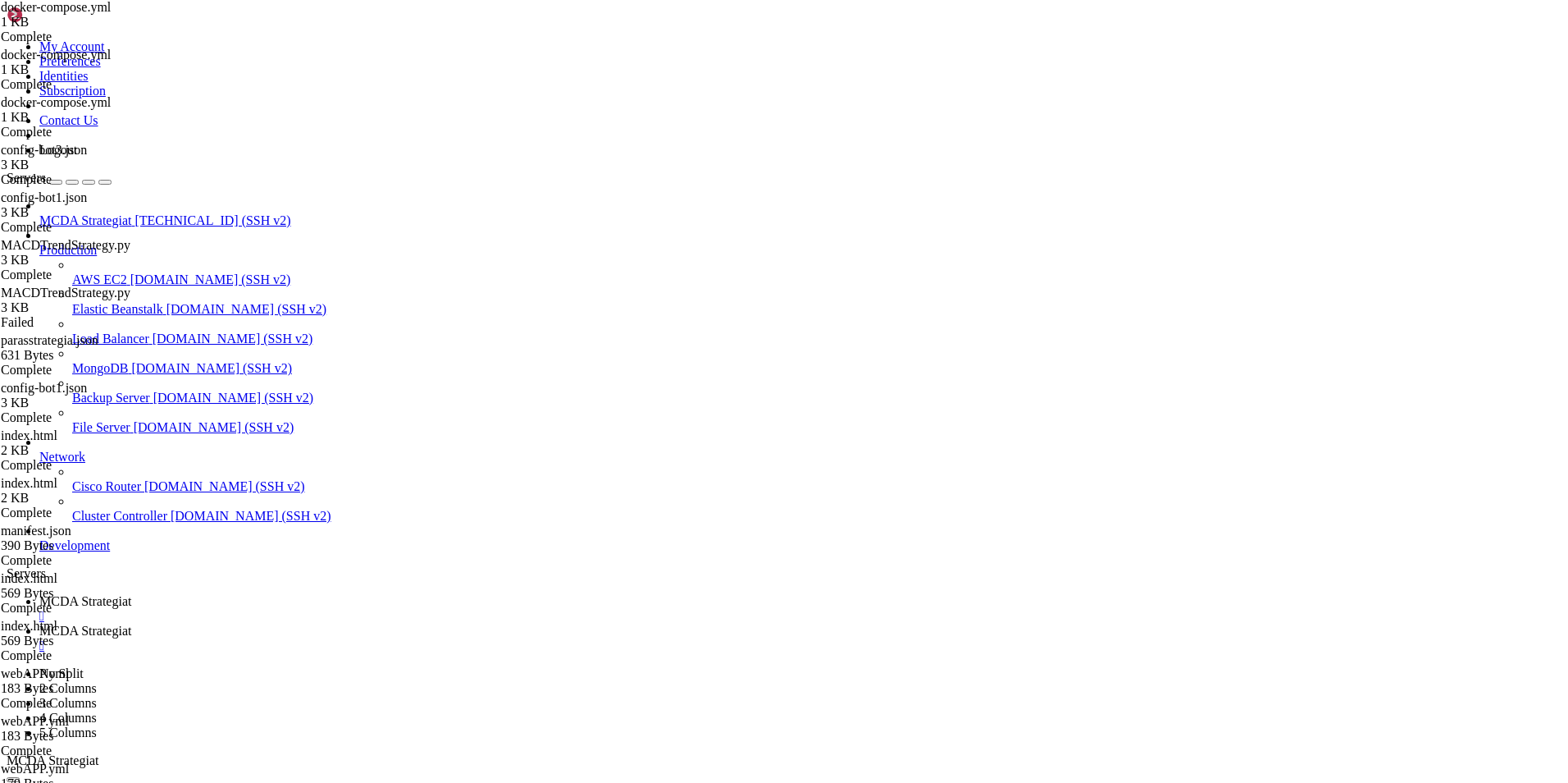
click at [132, 594] on span "MCDA Strategiat" at bounding box center [85, 601] width 92 height 14
click at [132, 624] on span "MCDA Strategiat" at bounding box center [85, 631] width 92 height 14
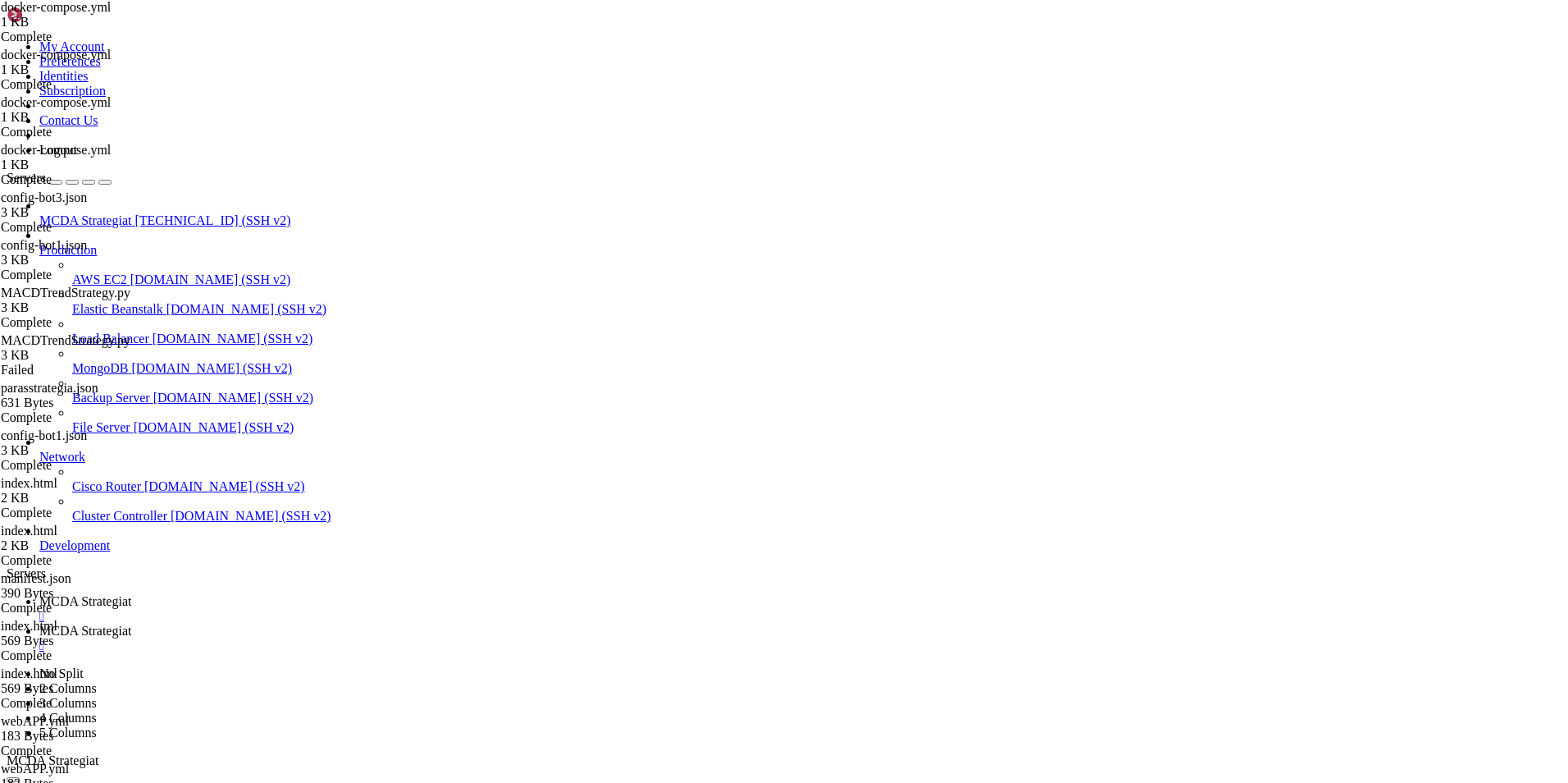
type input "/root/ft_userdata/user_data"
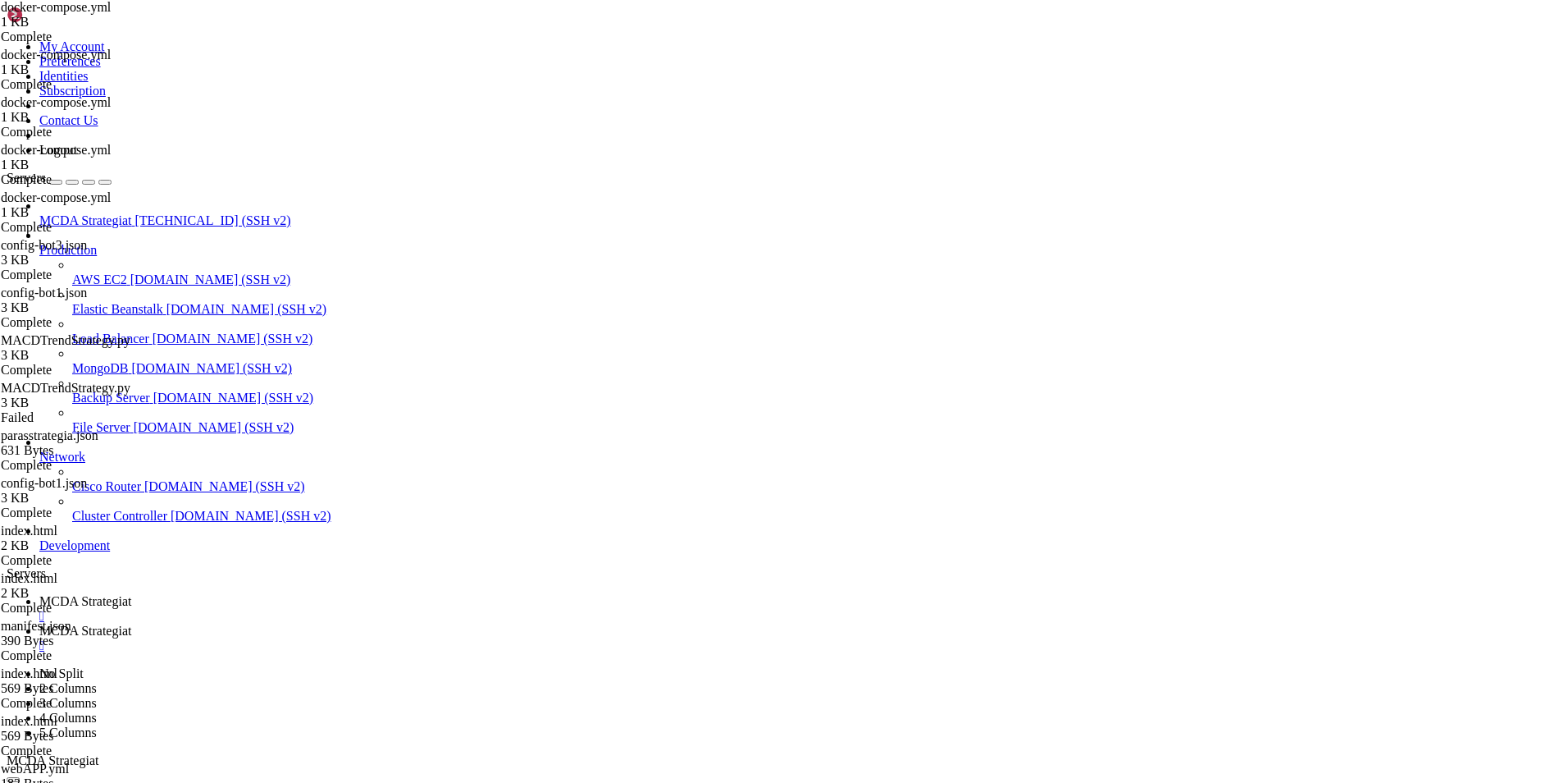
type textarea ""timeframe": "1h","
